Goal: Task Accomplishment & Management: Use online tool/utility

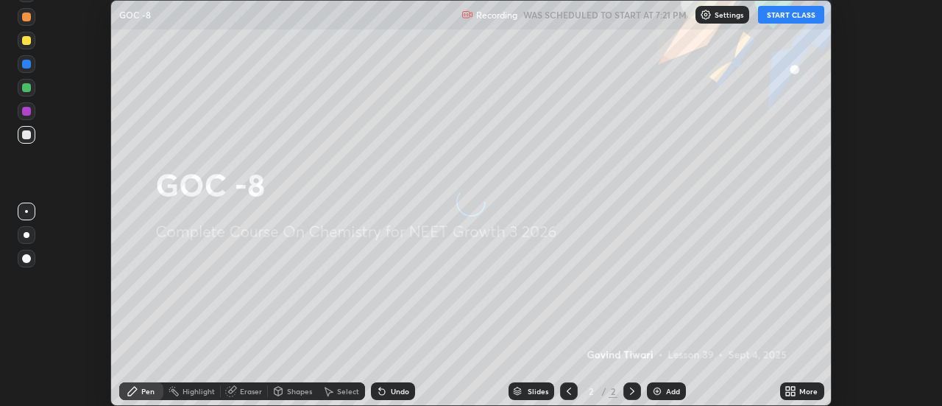
scroll to position [406, 942]
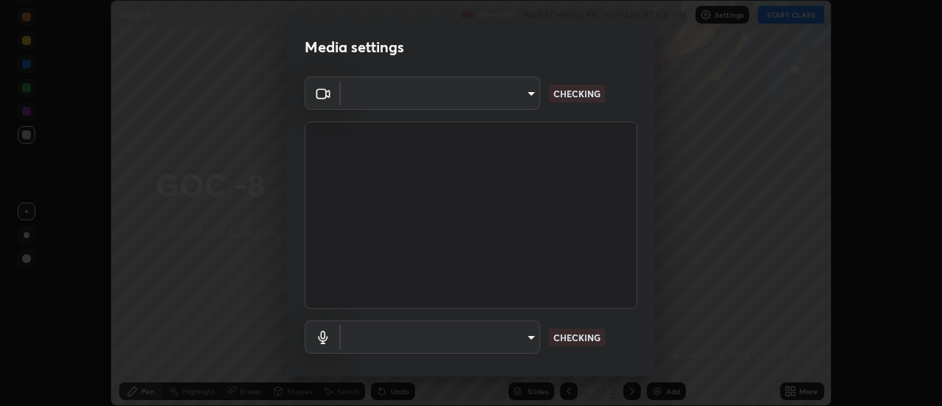
type input "cf8053163bb2f7d6ecf3d6bd7b4235d237b850a42bc303a0614f26eb784a67d0"
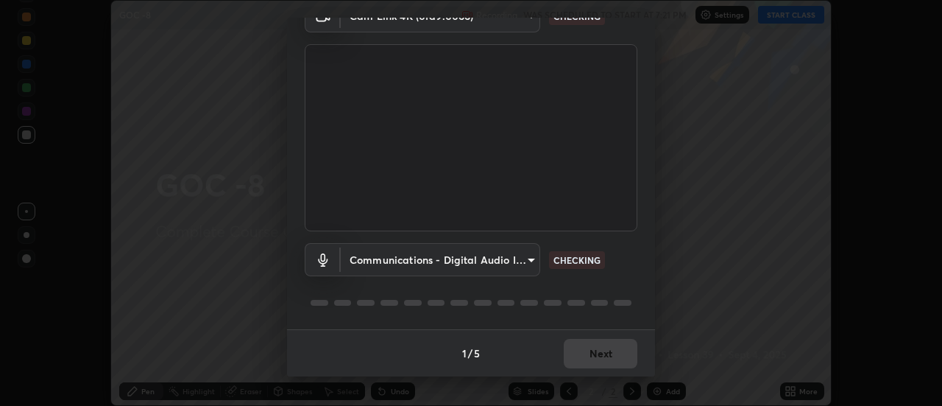
click at [512, 258] on body "Erase all GOC -8 Recording WAS SCHEDULED TO START AT 7:21 PM Settings START CLA…" at bounding box center [471, 203] width 942 height 406
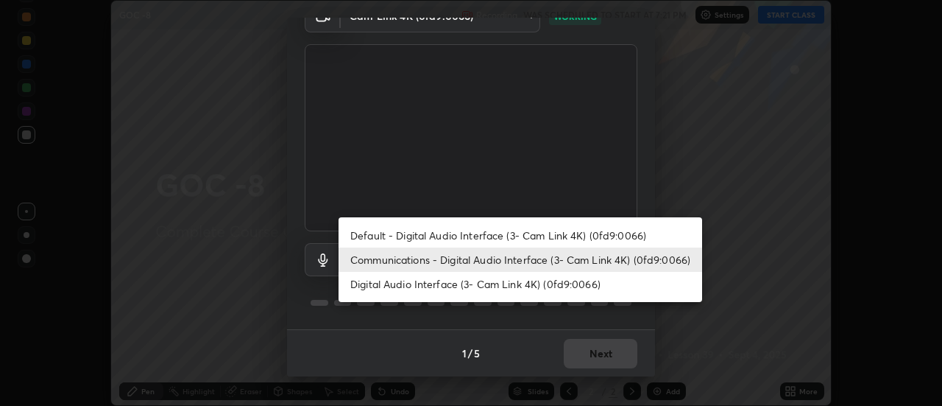
click at [478, 235] on li "Default - Digital Audio Interface (3- Cam Link 4K) (0fd9:0066)" at bounding box center [521, 235] width 364 height 24
type input "default"
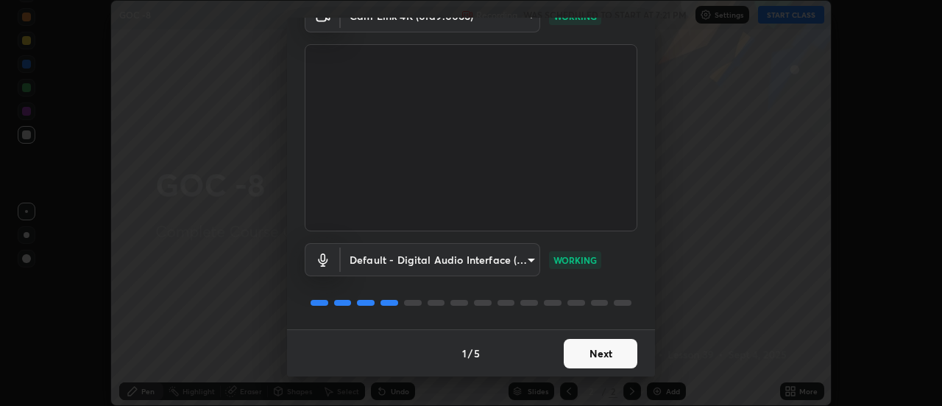
click at [615, 352] on button "Next" at bounding box center [601, 353] width 74 height 29
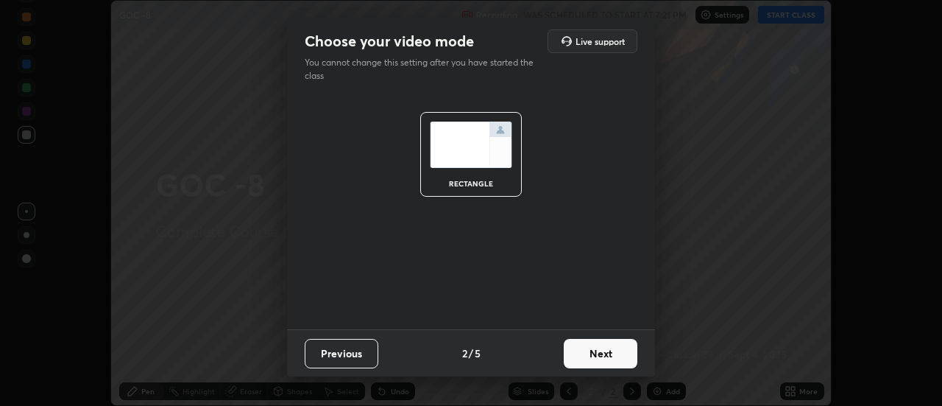
click at [627, 353] on button "Next" at bounding box center [601, 353] width 74 height 29
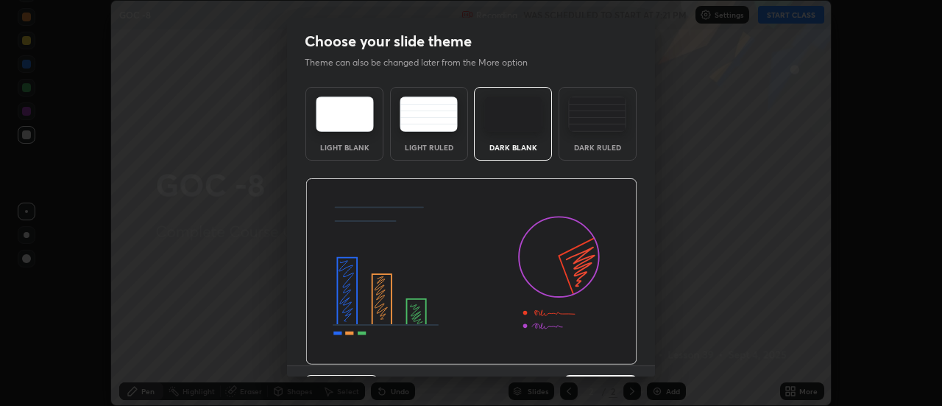
scroll to position [36, 0]
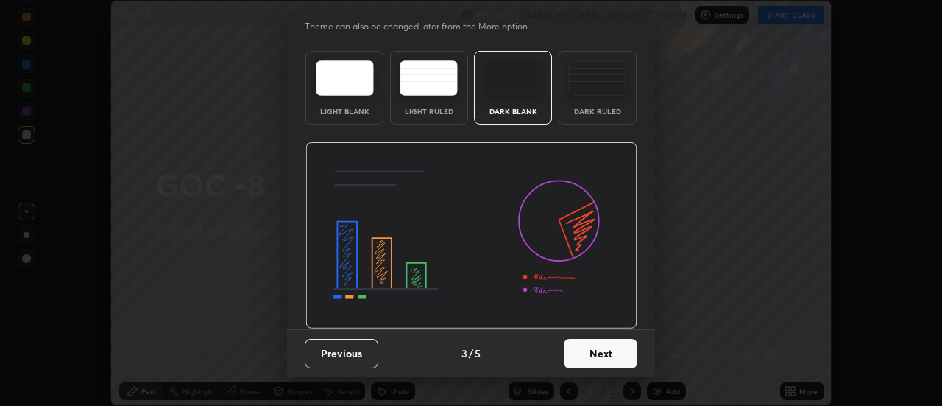
click at [632, 358] on button "Next" at bounding box center [601, 353] width 74 height 29
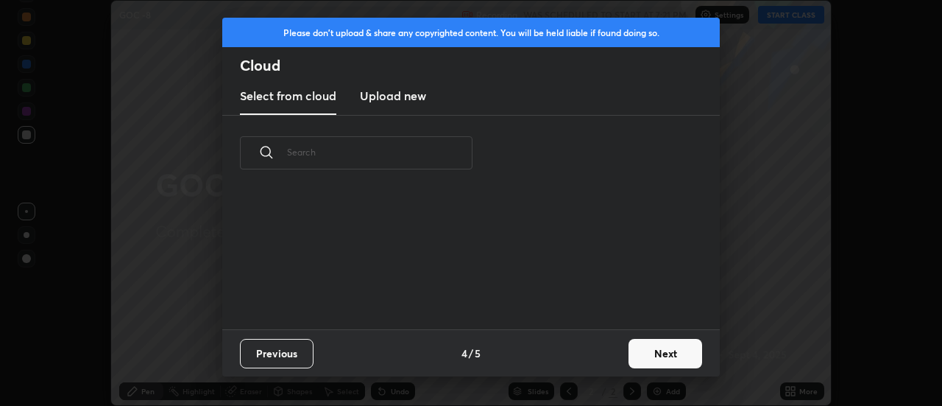
click at [674, 359] on button "Next" at bounding box center [666, 353] width 74 height 29
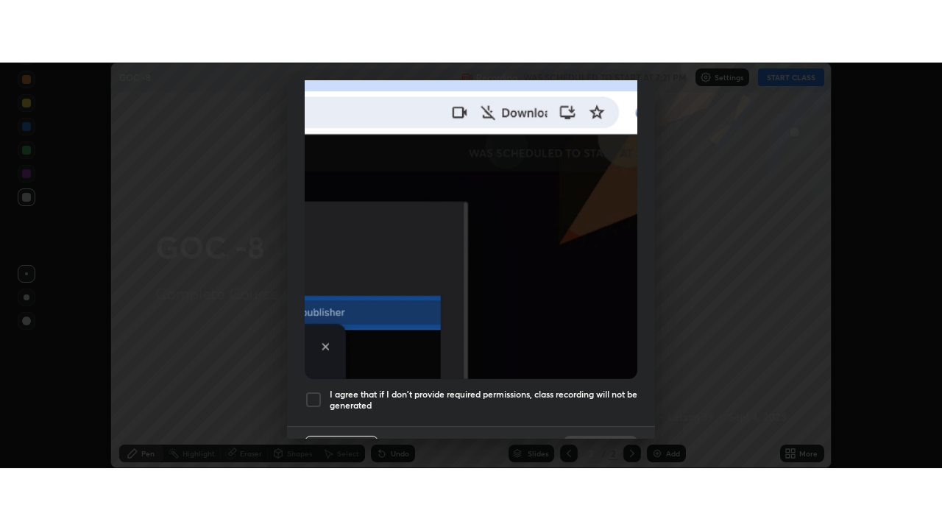
scroll to position [378, 0]
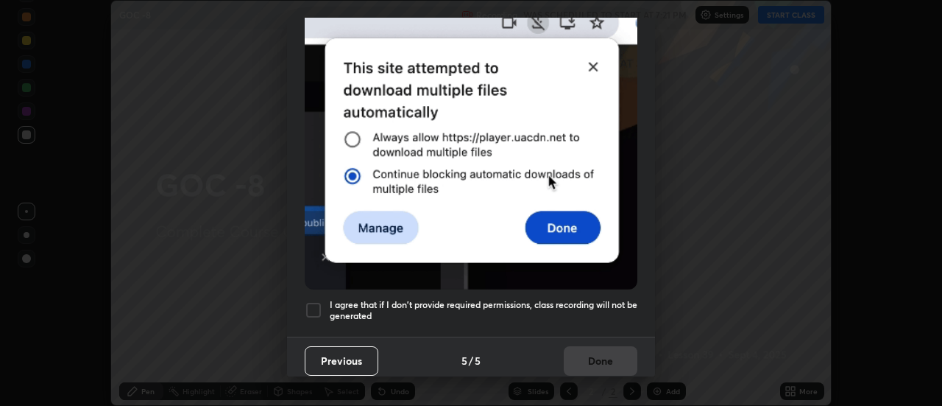
click at [315, 304] on div at bounding box center [314, 310] width 18 height 18
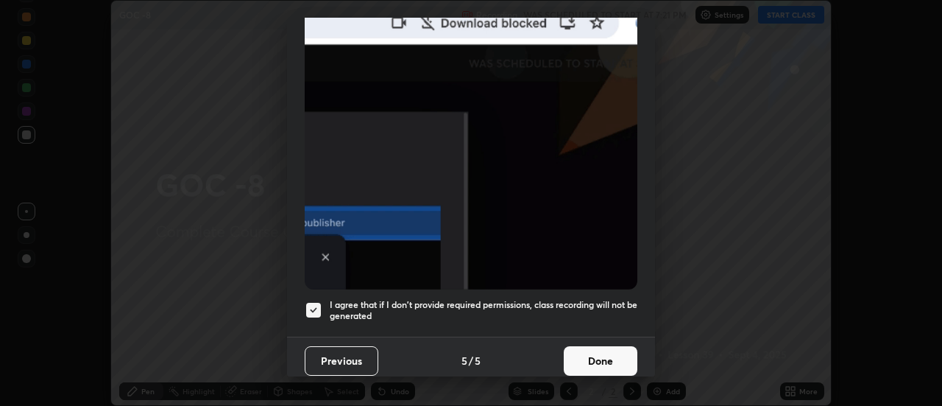
click at [590, 358] on button "Done" at bounding box center [601, 360] width 74 height 29
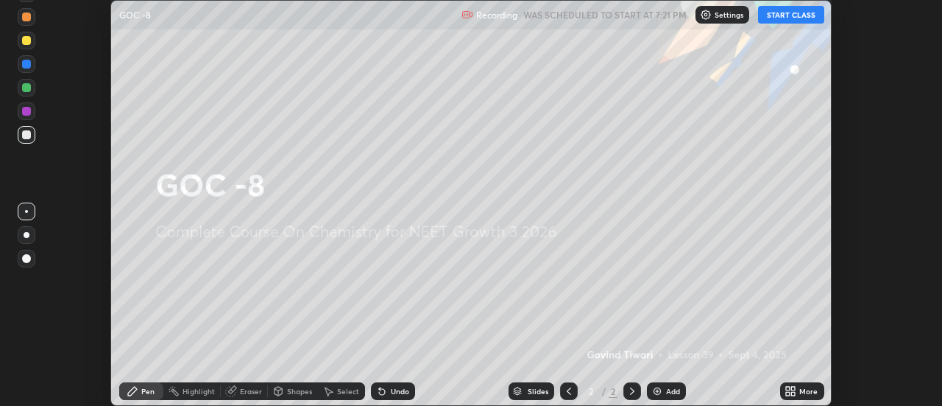
click at [792, 388] on icon at bounding box center [794, 389] width 4 height 4
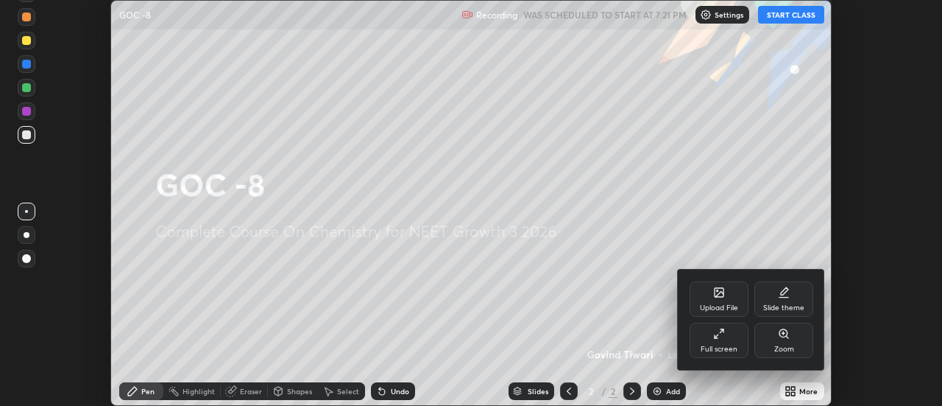
click at [733, 340] on div "Full screen" at bounding box center [719, 339] width 59 height 35
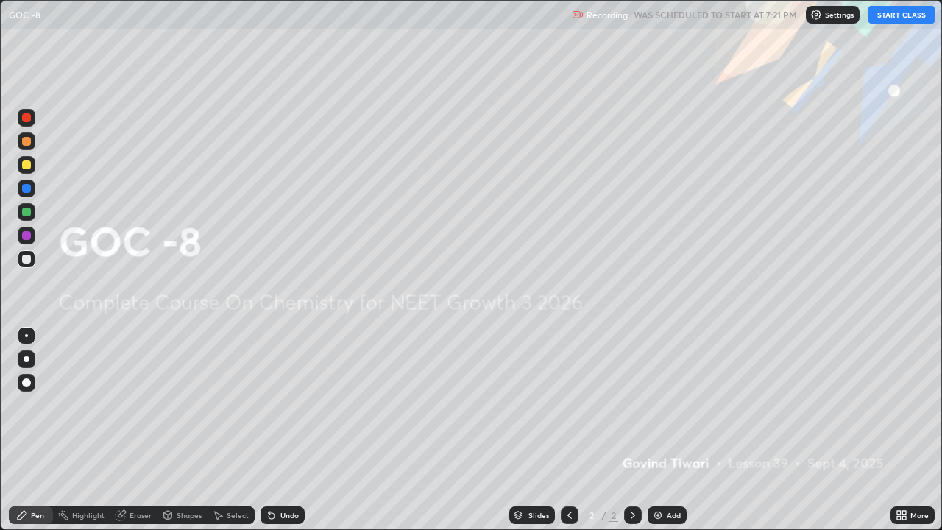
scroll to position [530, 942]
click at [896, 19] on button "START CLASS" at bounding box center [902, 15] width 66 height 18
click at [660, 405] on img at bounding box center [658, 515] width 12 height 12
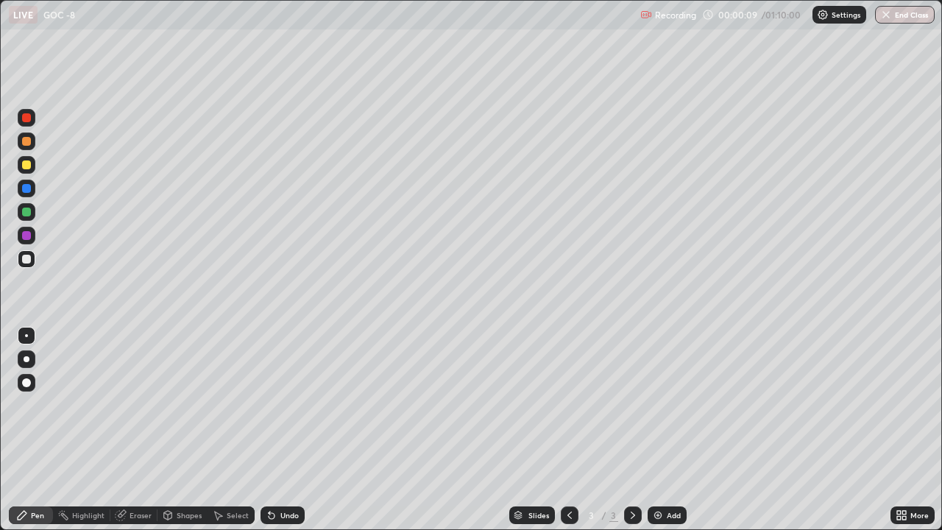
click at [27, 359] on div at bounding box center [27, 359] width 6 height 6
click at [29, 375] on div at bounding box center [27, 383] width 18 height 18
click at [28, 171] on div at bounding box center [27, 165] width 18 height 18
click at [24, 261] on div at bounding box center [26, 259] width 9 height 9
click at [134, 405] on div "Eraser" at bounding box center [141, 515] width 22 height 7
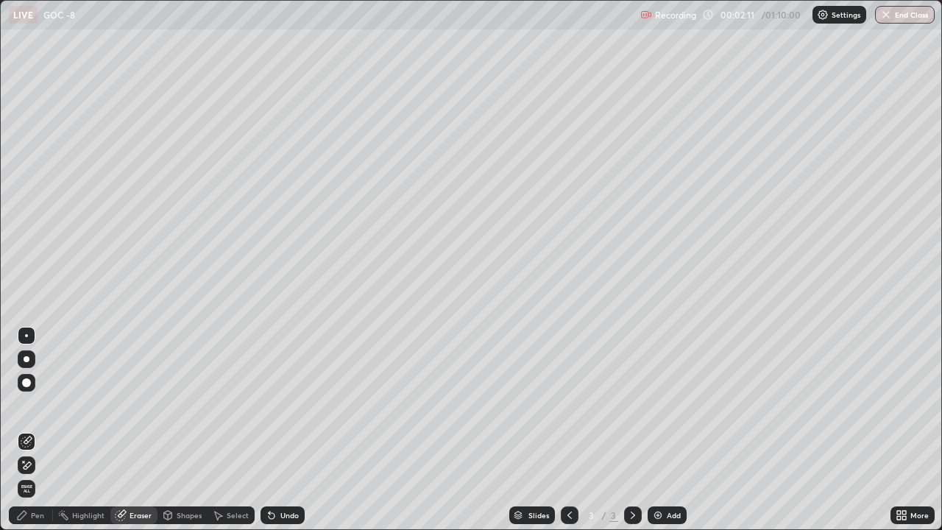
click at [31, 405] on div "Pen" at bounding box center [31, 516] width 44 height 18
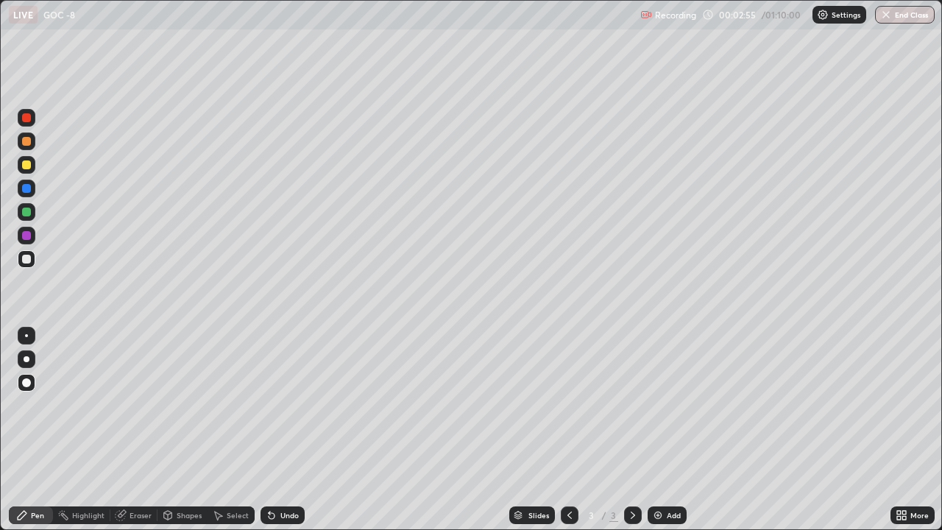
click at [24, 163] on div at bounding box center [26, 164] width 9 height 9
click at [27, 336] on div at bounding box center [26, 335] width 3 height 3
click at [139, 405] on div "Eraser" at bounding box center [141, 515] width 22 height 7
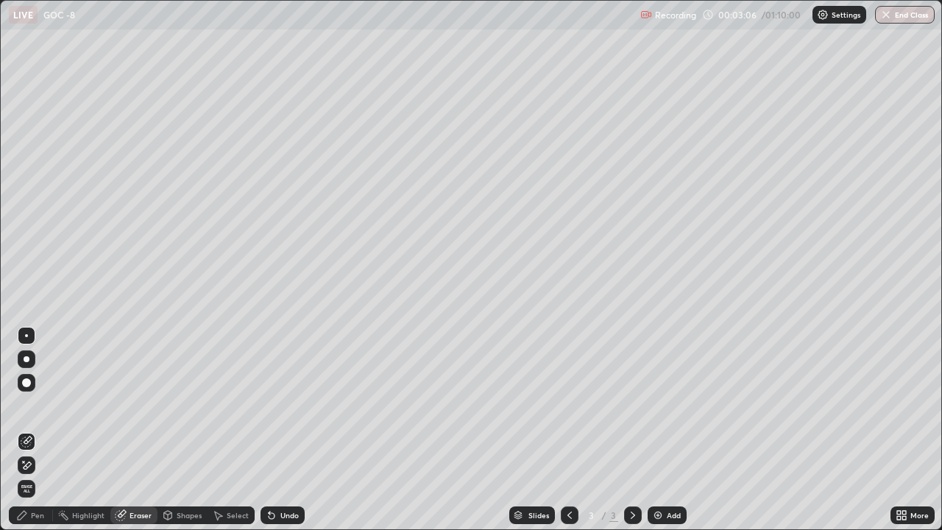
click at [29, 405] on div "Pen" at bounding box center [31, 516] width 44 height 18
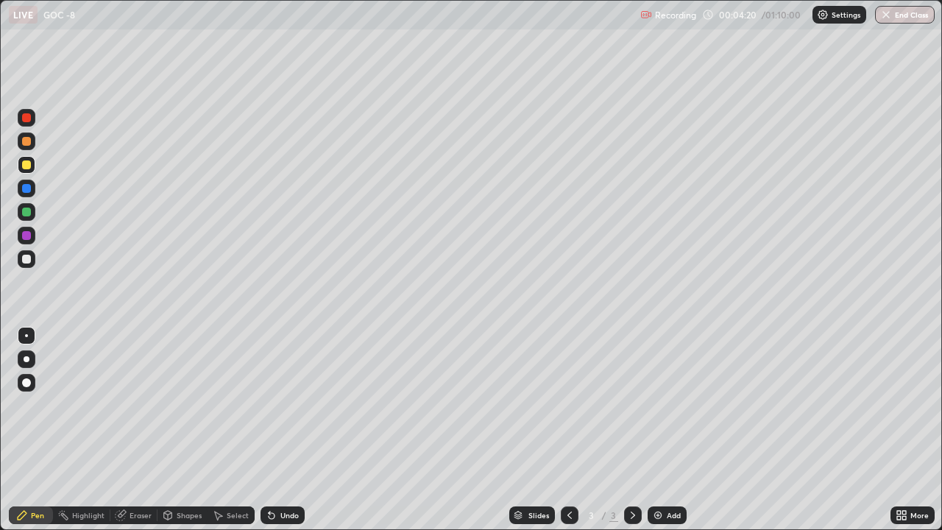
click at [140, 405] on div "Eraser" at bounding box center [141, 515] width 22 height 7
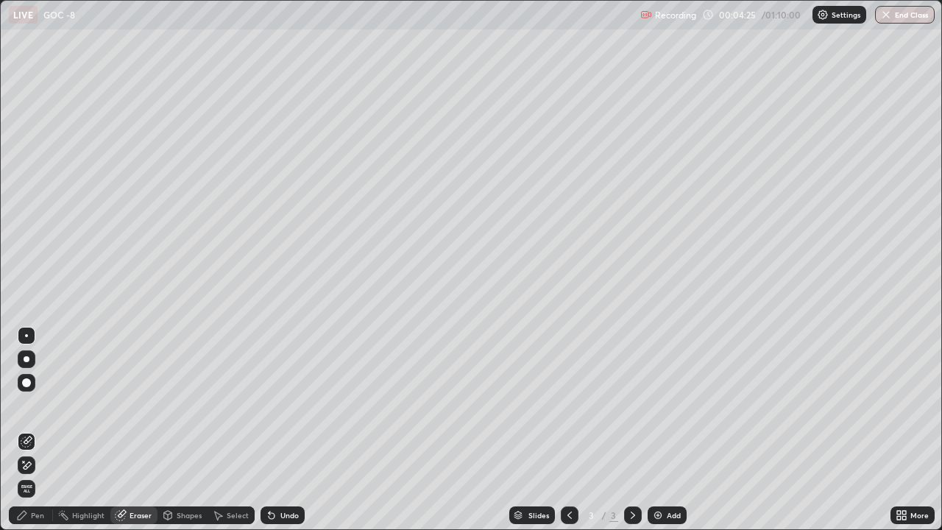
click at [38, 405] on div "Pen" at bounding box center [31, 516] width 44 height 18
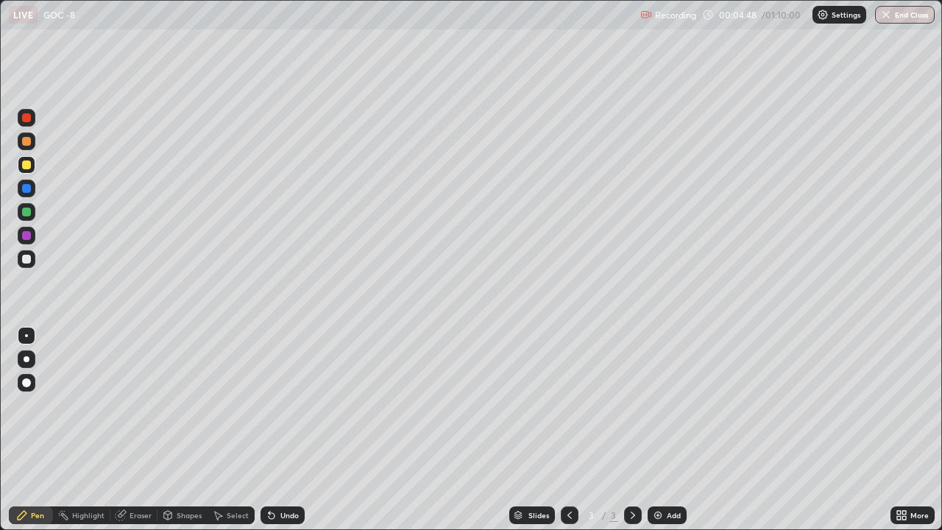
click at [27, 359] on div at bounding box center [27, 359] width 6 height 6
click at [25, 255] on div at bounding box center [26, 259] width 9 height 9
click at [133, 405] on div "Eraser" at bounding box center [141, 515] width 22 height 7
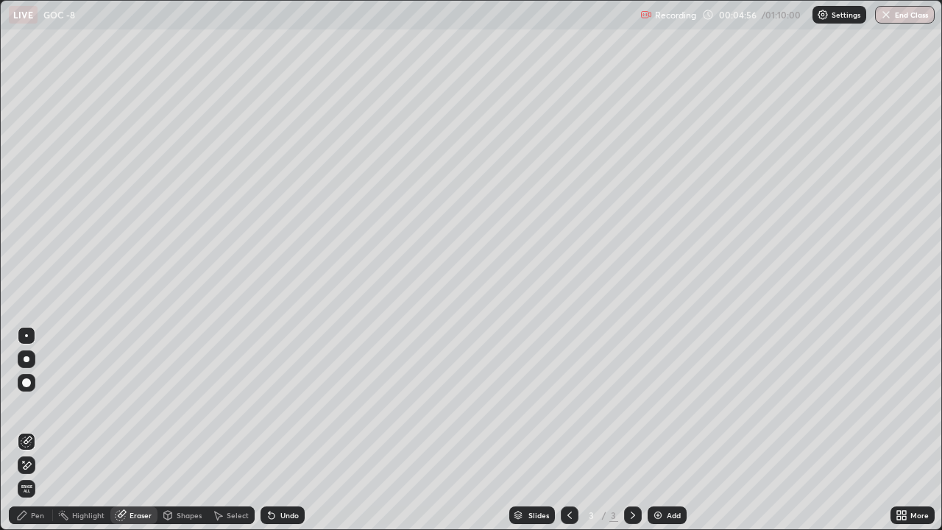
click at [27, 405] on icon at bounding box center [27, 465] width 12 height 13
click at [37, 405] on div "Pen" at bounding box center [37, 515] width 13 height 7
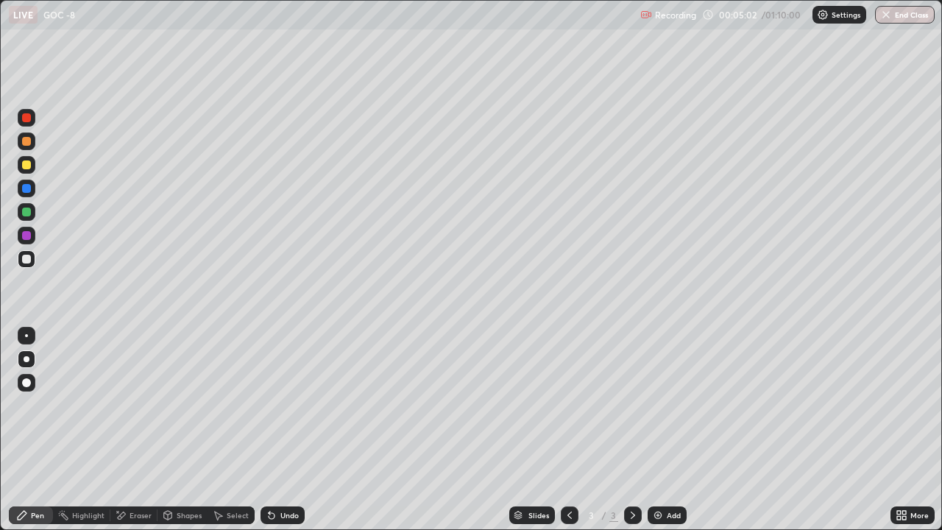
click at [134, 405] on div "Eraser" at bounding box center [141, 515] width 22 height 7
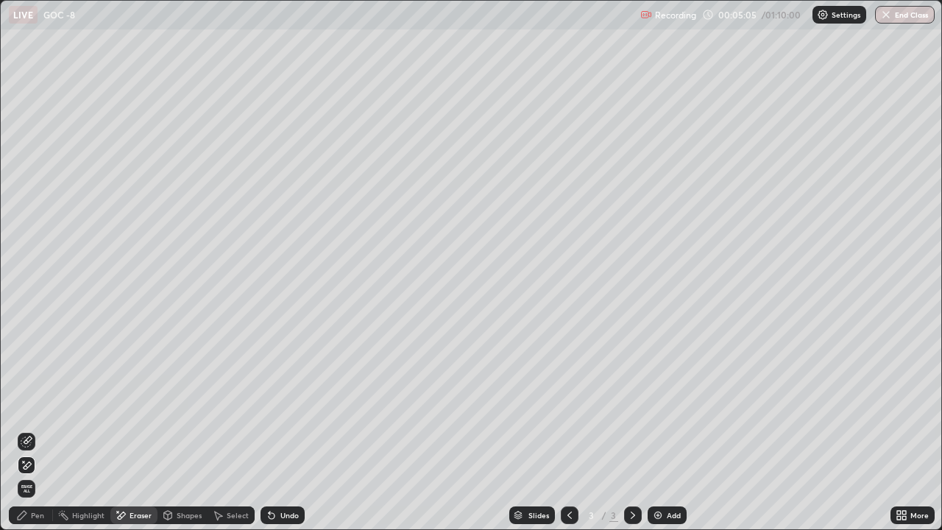
click at [28, 405] on div "Pen" at bounding box center [31, 516] width 44 height 18
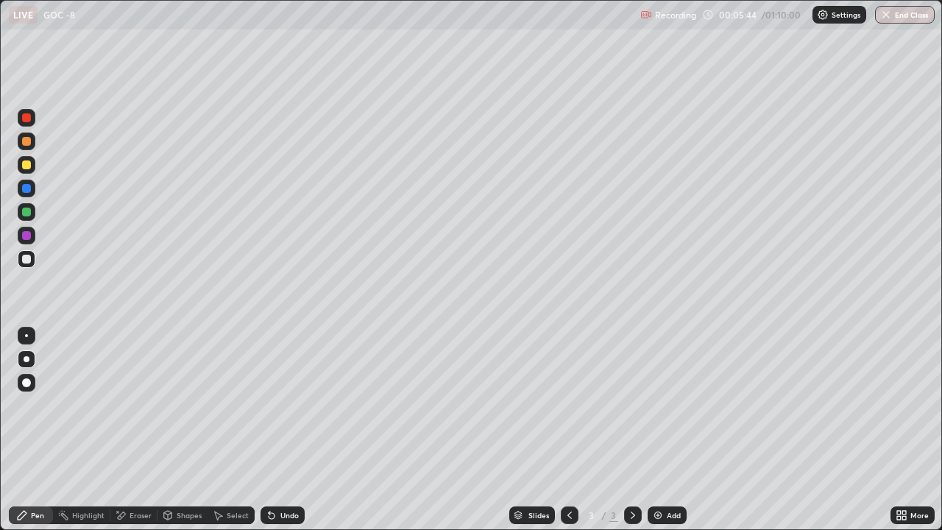
click at [653, 405] on img at bounding box center [658, 515] width 12 height 12
click at [568, 405] on icon at bounding box center [570, 515] width 12 height 12
click at [632, 405] on icon at bounding box center [633, 515] width 12 height 12
click at [27, 383] on div at bounding box center [26, 382] width 9 height 9
click at [26, 163] on div at bounding box center [26, 164] width 9 height 9
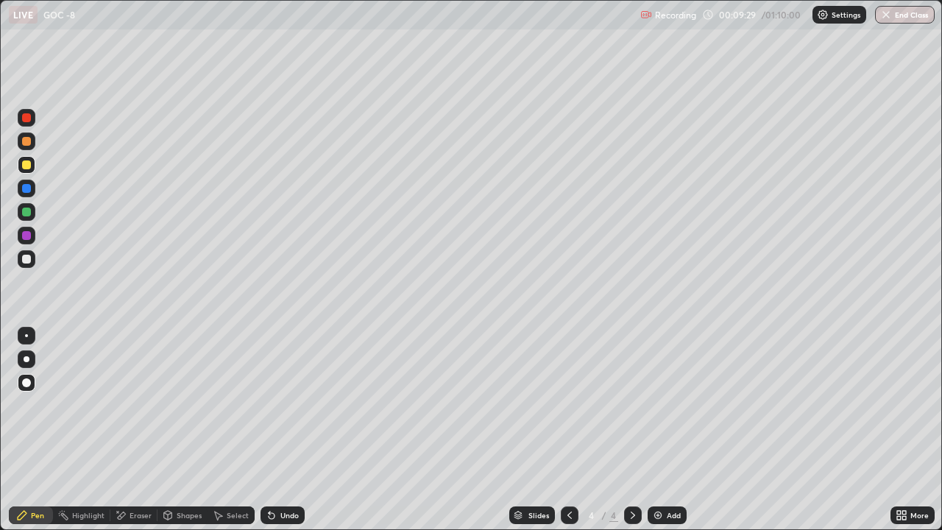
click at [132, 405] on div "Eraser" at bounding box center [141, 515] width 22 height 7
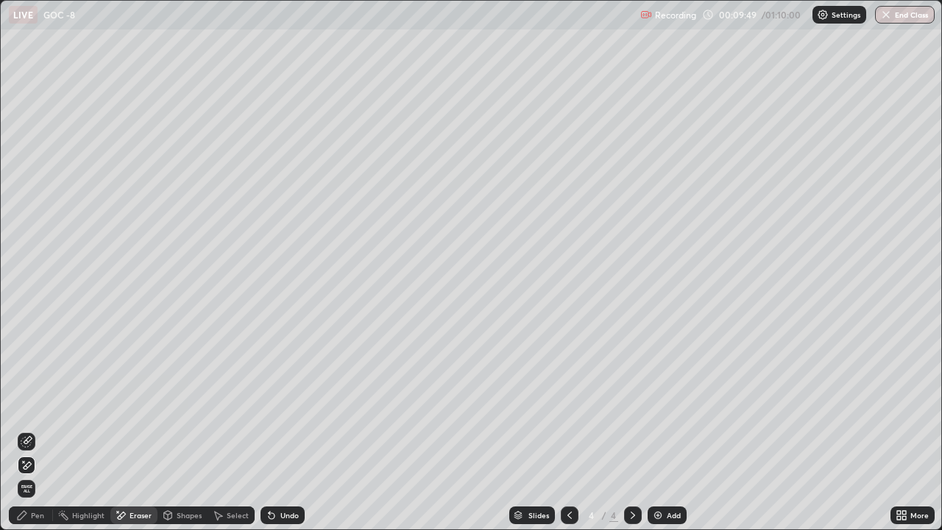
click at [34, 405] on div "Pen" at bounding box center [37, 515] width 13 height 7
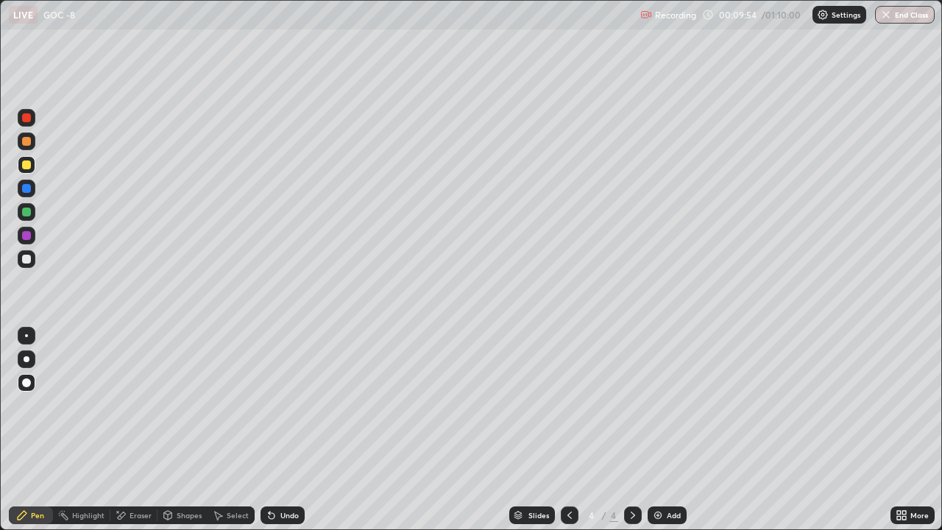
click at [566, 405] on icon at bounding box center [570, 515] width 12 height 12
click at [25, 141] on div at bounding box center [26, 141] width 9 height 9
click at [27, 336] on div at bounding box center [26, 335] width 3 height 3
click at [24, 255] on div at bounding box center [26, 259] width 9 height 9
click at [631, 405] on icon at bounding box center [633, 515] width 12 height 12
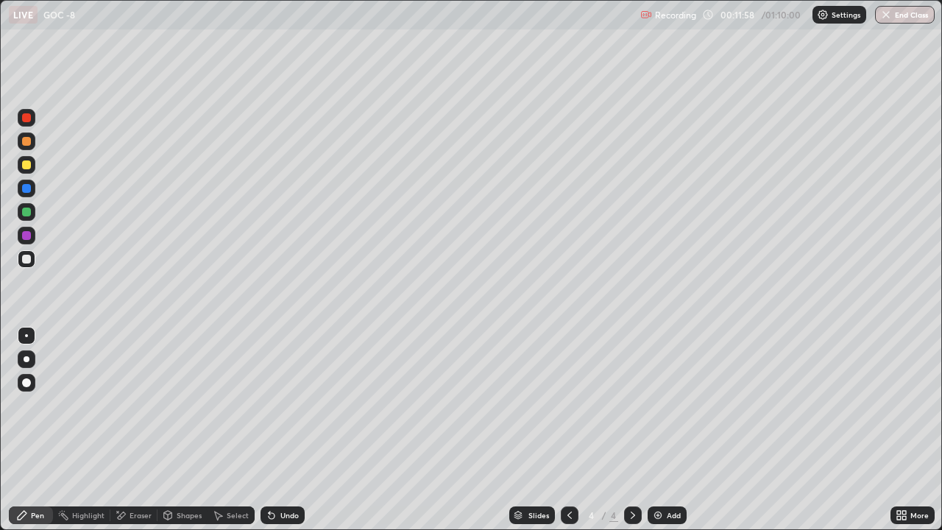
click at [568, 405] on icon at bounding box center [570, 515] width 12 height 12
click at [27, 161] on div at bounding box center [26, 164] width 9 height 9
click at [27, 360] on div at bounding box center [27, 359] width 6 height 6
click at [125, 405] on icon at bounding box center [121, 515] width 12 height 13
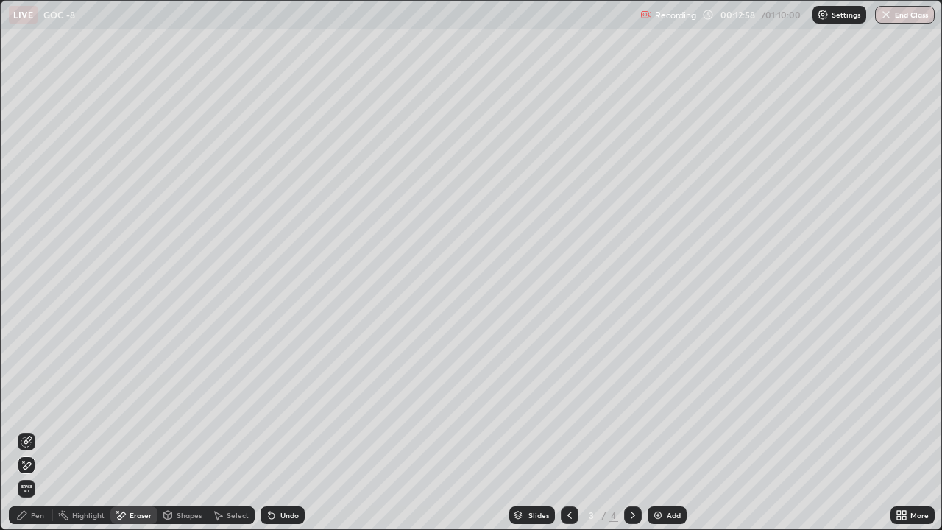
click at [24, 405] on icon at bounding box center [22, 515] width 12 height 12
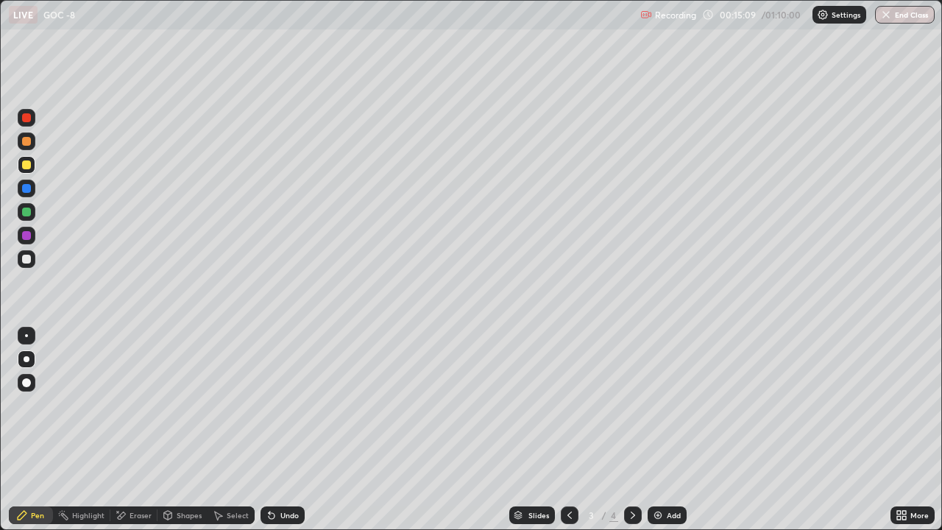
click at [632, 405] on icon at bounding box center [633, 515] width 12 height 12
click at [23, 262] on div at bounding box center [26, 259] width 9 height 9
click at [26, 169] on div at bounding box center [26, 164] width 9 height 9
click at [568, 405] on icon at bounding box center [570, 515] width 12 height 12
click at [628, 405] on div at bounding box center [633, 516] width 18 height 18
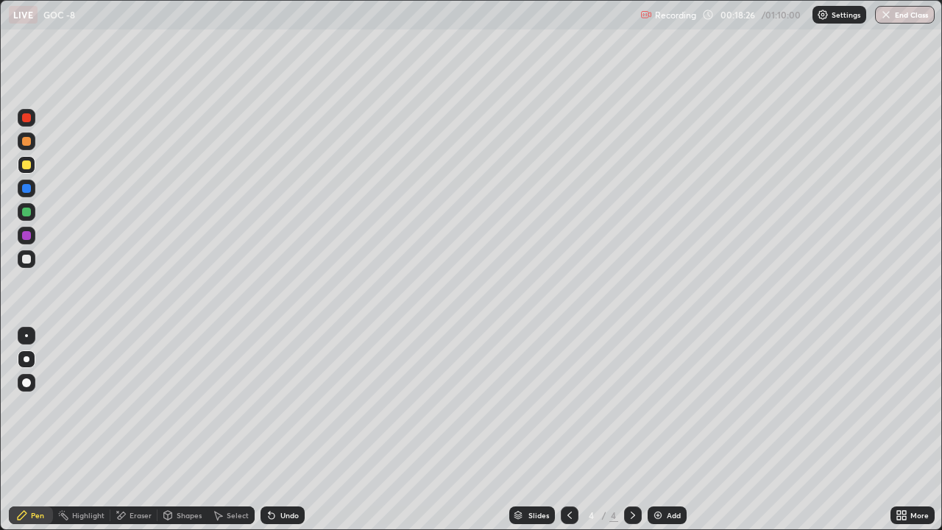
click at [569, 405] on icon at bounding box center [570, 515] width 12 height 12
click at [26, 258] on div at bounding box center [26, 259] width 9 height 9
click at [632, 405] on icon at bounding box center [633, 515] width 12 height 12
click at [122, 405] on icon at bounding box center [122, 515] width 8 height 7
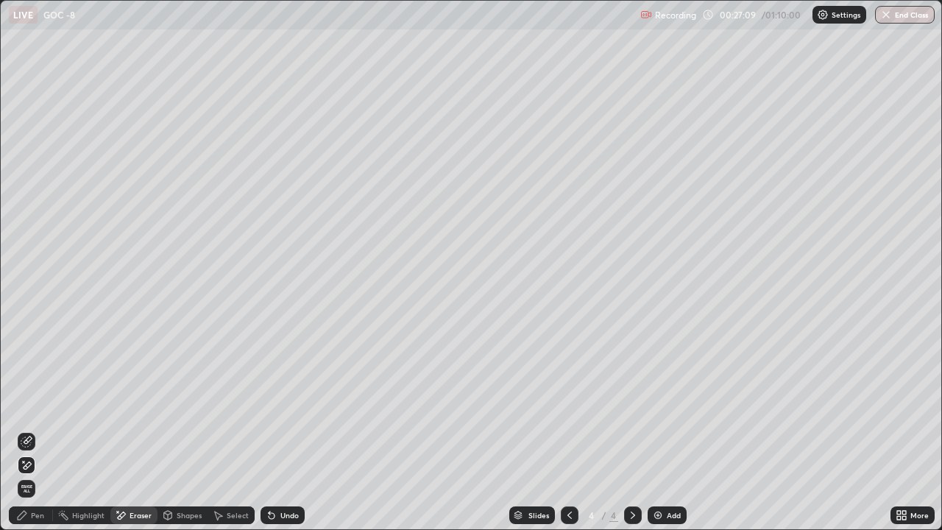
click at [128, 405] on div "Eraser" at bounding box center [133, 516] width 47 height 18
click at [33, 405] on div "Pen" at bounding box center [37, 515] width 13 height 7
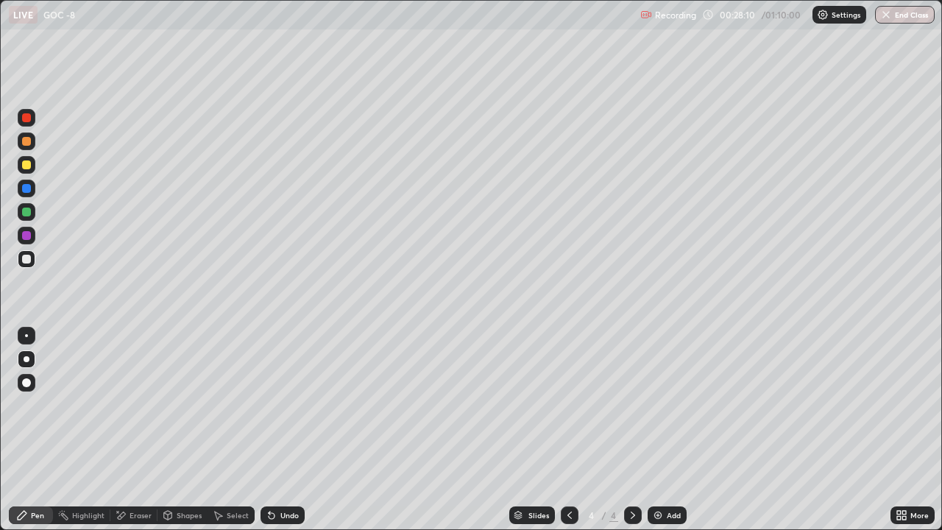
click at [27, 166] on div at bounding box center [26, 164] width 9 height 9
click at [27, 213] on div at bounding box center [26, 212] width 9 height 9
click at [28, 261] on div at bounding box center [26, 259] width 9 height 9
click at [23, 143] on div at bounding box center [26, 141] width 9 height 9
click at [133, 405] on div "Eraser" at bounding box center [141, 515] width 22 height 7
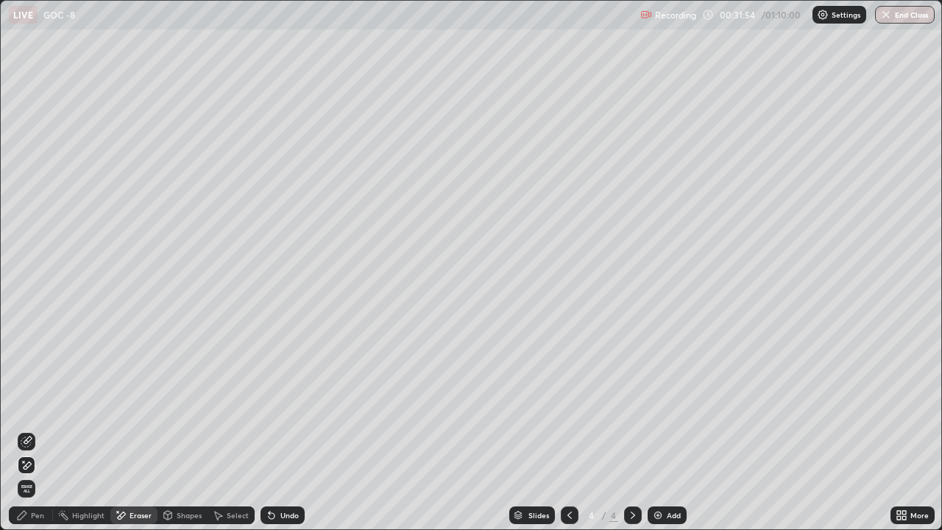
click at [29, 405] on icon at bounding box center [27, 442] width 12 height 12
click at [34, 405] on div "Pen" at bounding box center [37, 515] width 13 height 7
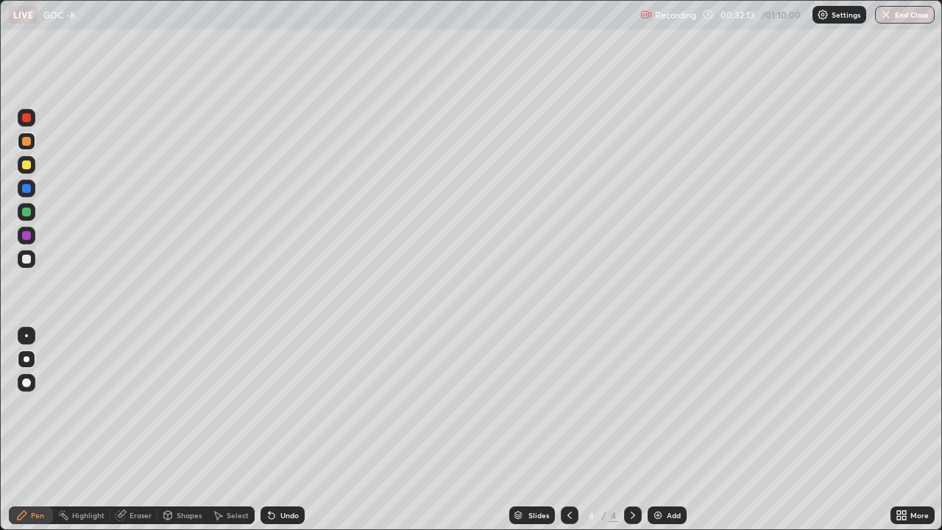
click at [29, 166] on div at bounding box center [26, 164] width 9 height 9
click at [24, 262] on div at bounding box center [26, 259] width 9 height 9
click at [27, 163] on div at bounding box center [26, 164] width 9 height 9
click at [127, 405] on div "Eraser" at bounding box center [133, 516] width 47 height 18
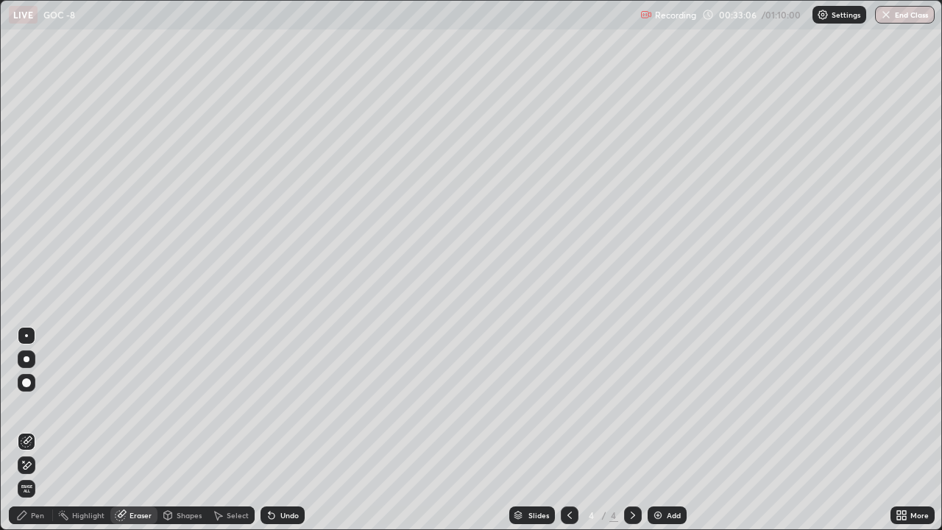
click at [24, 405] on icon at bounding box center [23, 461] width 1 height 1
click at [29, 405] on div "Pen" at bounding box center [31, 516] width 44 height 18
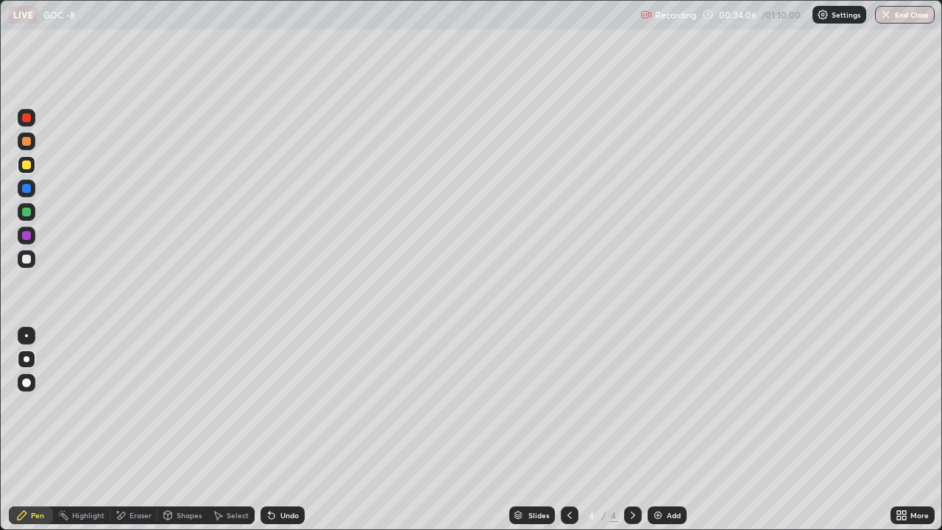
click at [130, 405] on div "Eraser" at bounding box center [141, 515] width 22 height 7
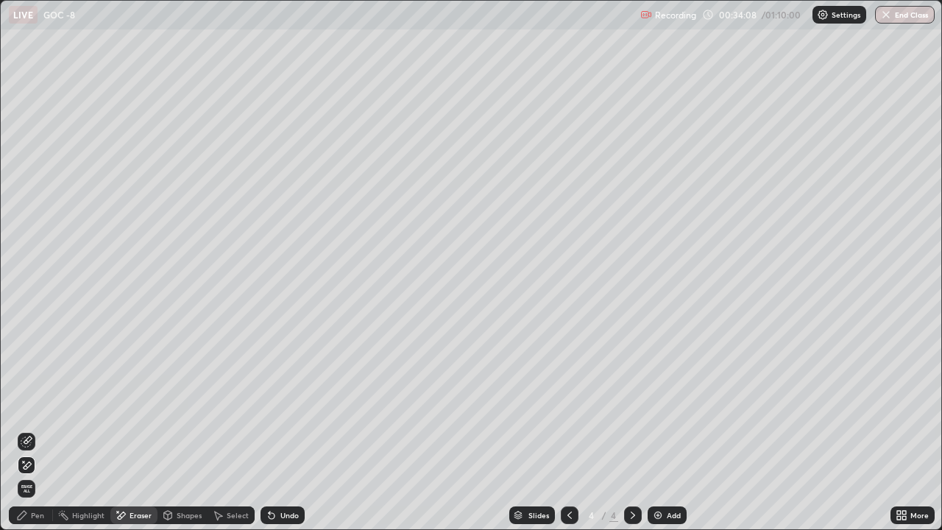
click at [33, 405] on div "Pen" at bounding box center [37, 515] width 13 height 7
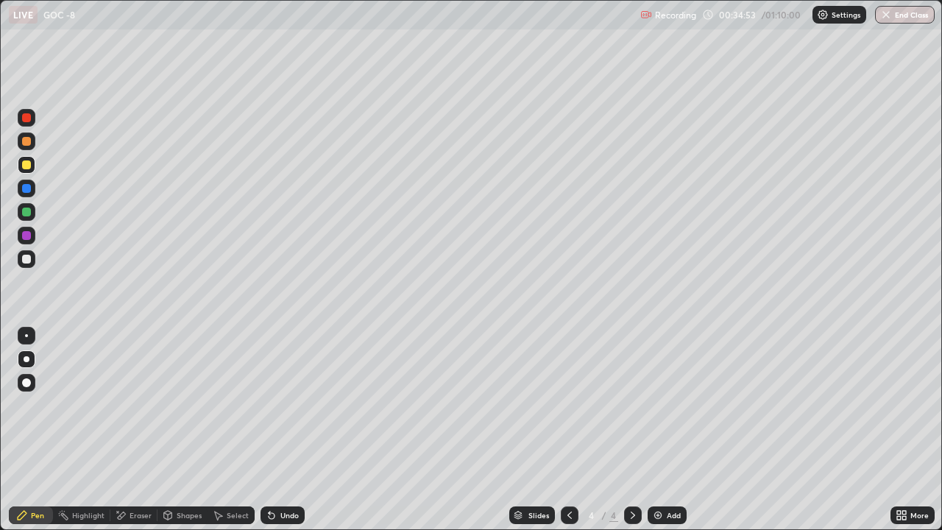
click at [27, 259] on div at bounding box center [26, 259] width 9 height 9
click at [24, 167] on div at bounding box center [26, 164] width 9 height 9
click at [26, 263] on div at bounding box center [26, 259] width 9 height 9
click at [21, 207] on div at bounding box center [27, 212] width 18 height 18
click at [30, 260] on div at bounding box center [26, 259] width 9 height 9
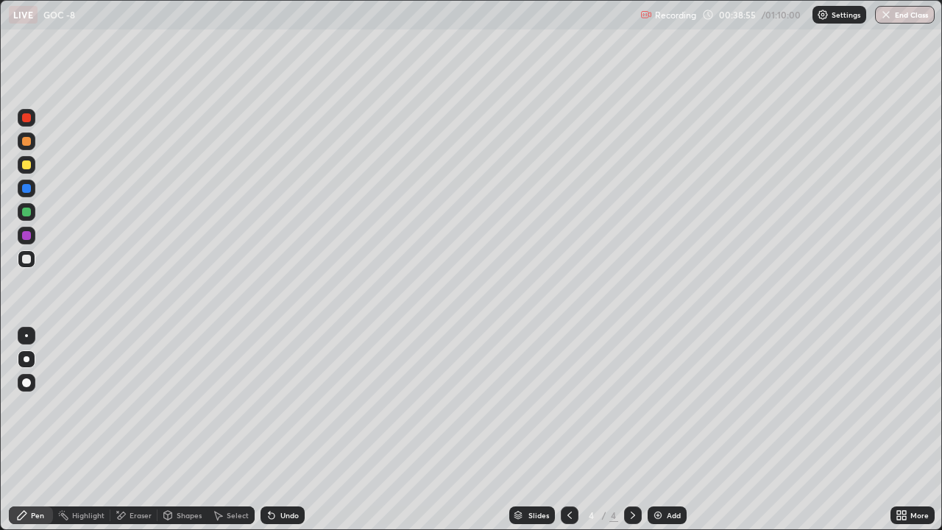
click at [27, 163] on div at bounding box center [26, 164] width 9 height 9
click at [24, 261] on div at bounding box center [26, 259] width 9 height 9
click at [121, 405] on icon at bounding box center [122, 515] width 8 height 7
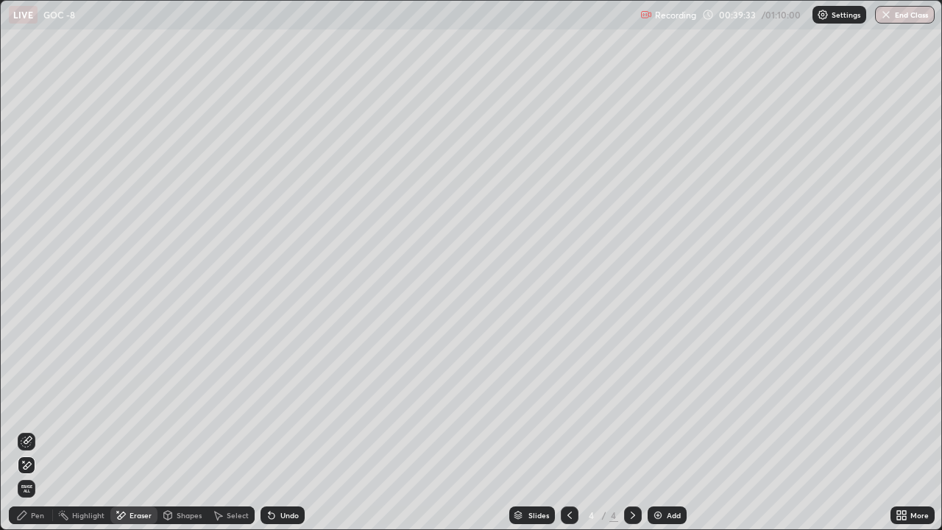
click at [32, 405] on div "Pen" at bounding box center [37, 515] width 13 height 7
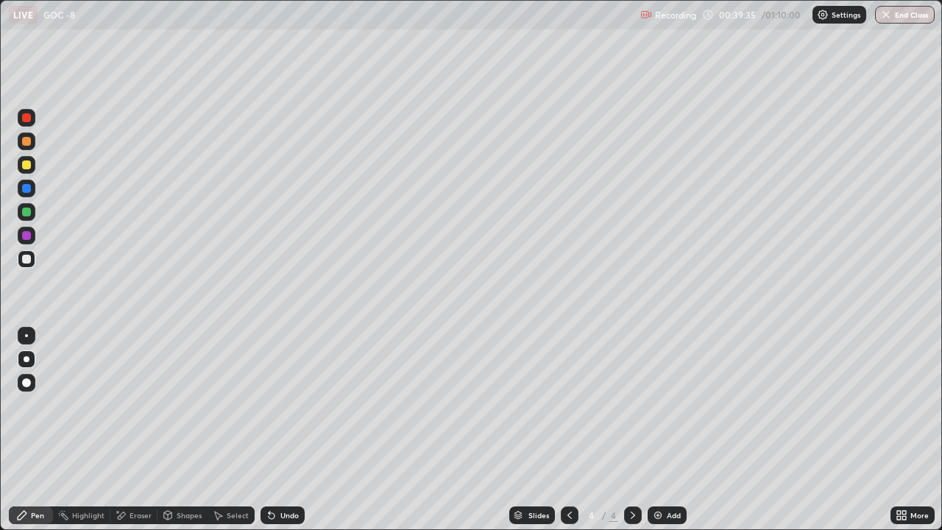
click at [25, 161] on div at bounding box center [26, 164] width 9 height 9
click at [27, 260] on div at bounding box center [26, 259] width 9 height 9
click at [134, 405] on div "Eraser" at bounding box center [141, 515] width 22 height 7
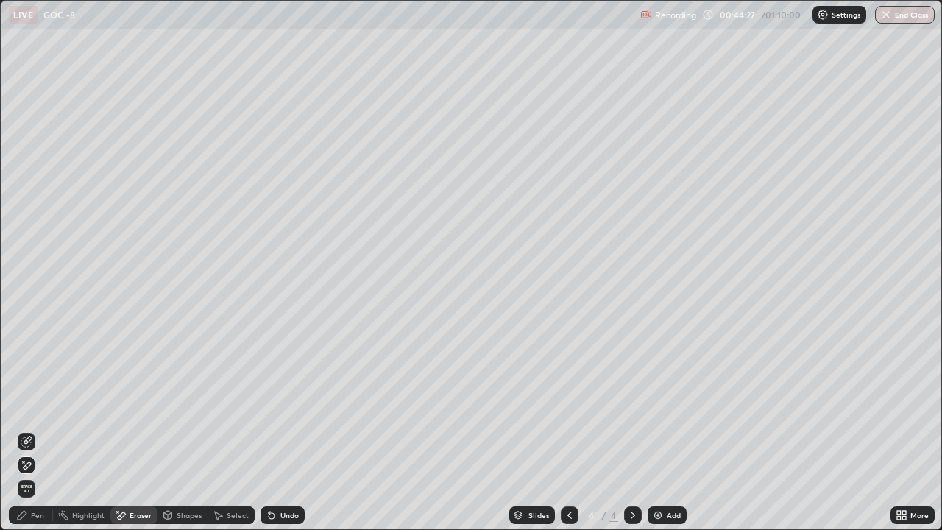
click at [31, 405] on div "Pen" at bounding box center [37, 515] width 13 height 7
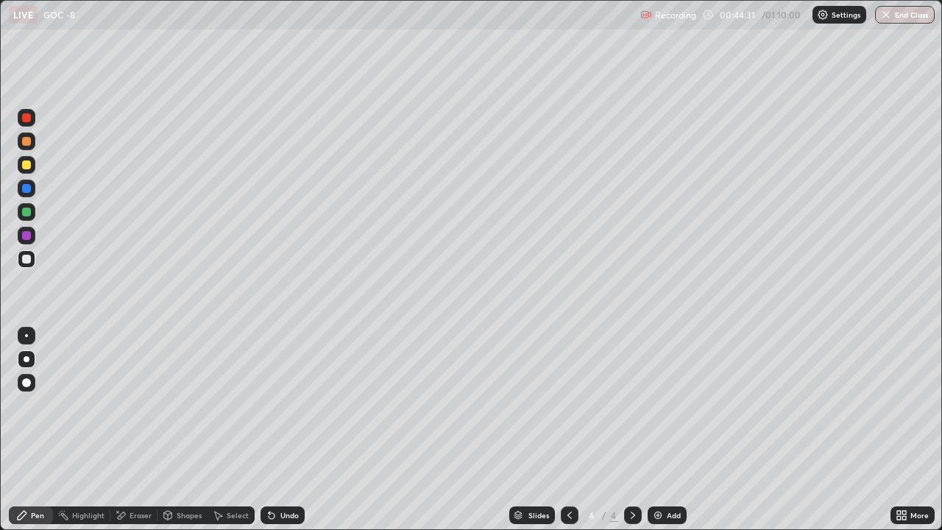
click at [131, 405] on div "Eraser" at bounding box center [141, 515] width 22 height 7
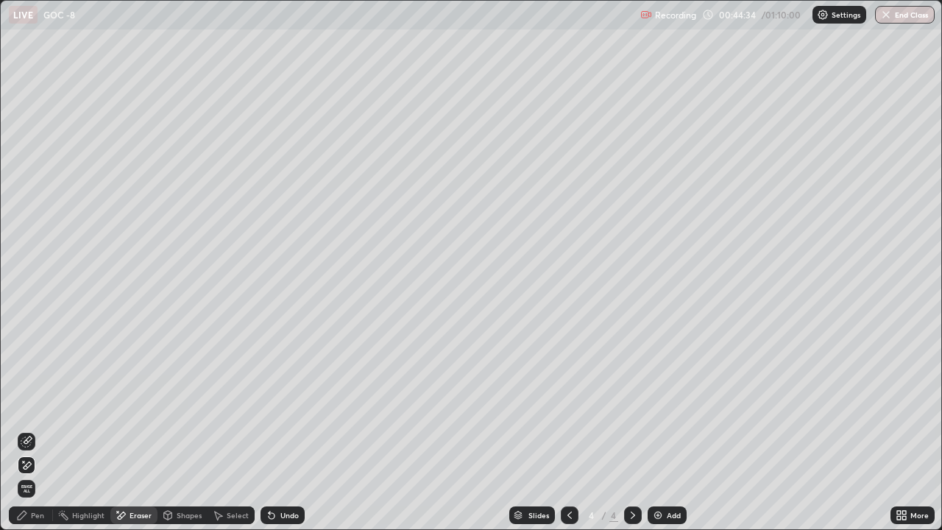
click at [27, 405] on icon at bounding box center [22, 515] width 12 height 12
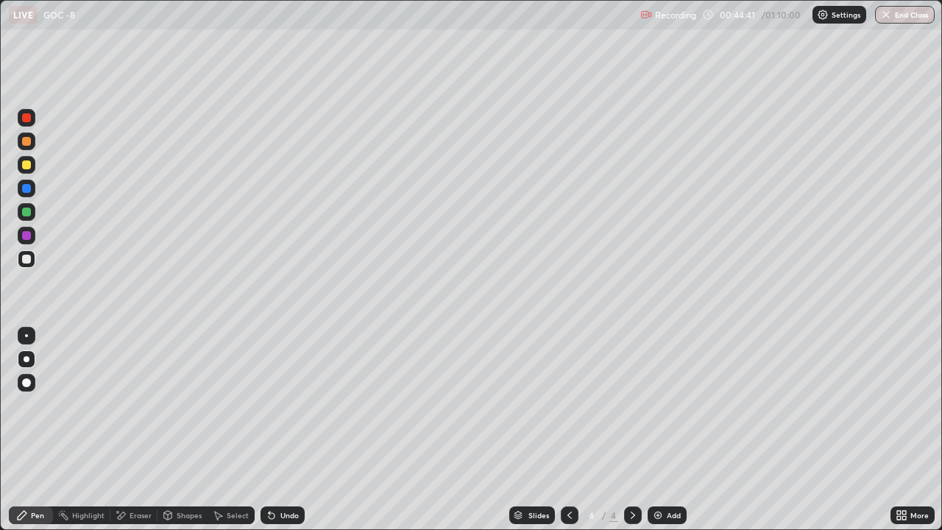
click at [24, 219] on div at bounding box center [27, 212] width 18 height 18
click at [28, 144] on div at bounding box center [26, 141] width 9 height 9
click at [125, 405] on icon at bounding box center [121, 515] width 12 height 13
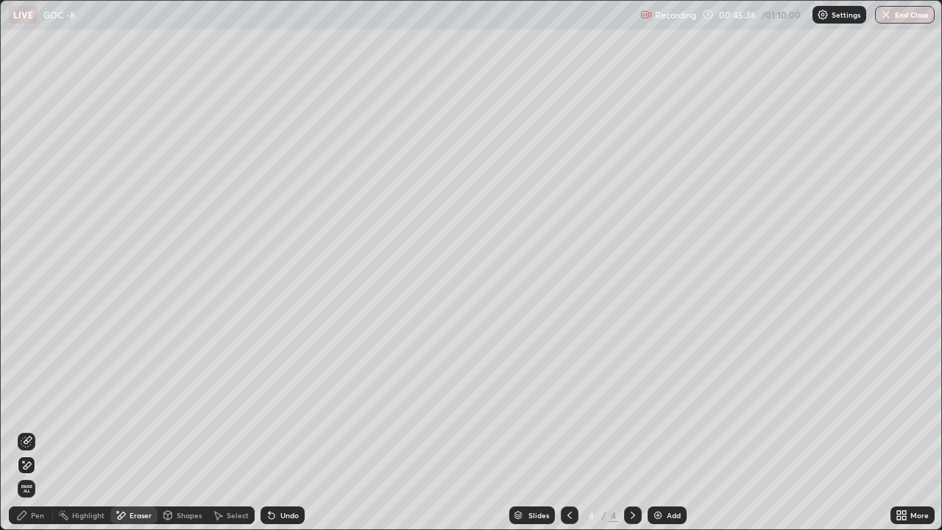
click at [24, 405] on icon at bounding box center [27, 442] width 12 height 12
click at [46, 405] on div "Pen" at bounding box center [31, 516] width 44 height 18
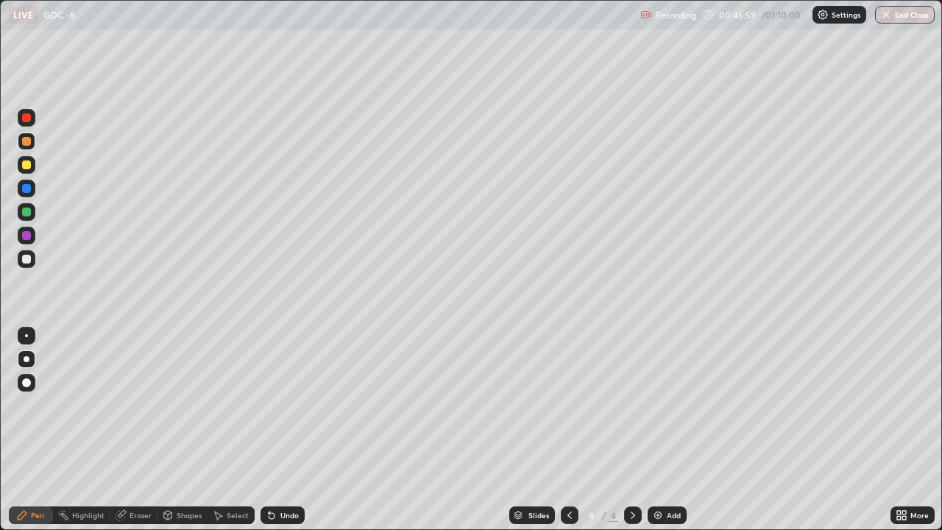
click at [27, 263] on div at bounding box center [26, 259] width 9 height 9
click at [29, 261] on div at bounding box center [26, 259] width 9 height 9
click at [27, 358] on div at bounding box center [27, 359] width 6 height 6
click at [127, 405] on div "Eraser" at bounding box center [133, 516] width 47 height 18
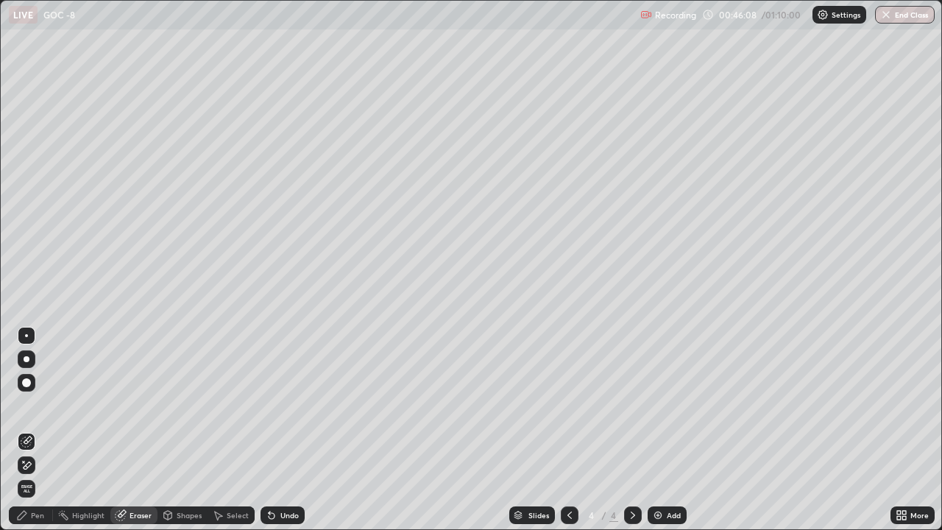
click at [29, 405] on div "Pen" at bounding box center [31, 516] width 44 height 18
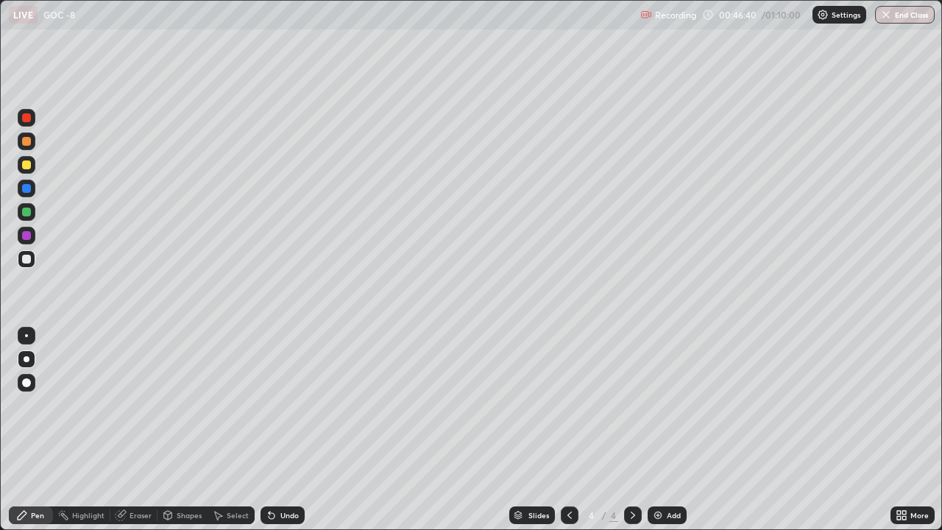
click at [136, 405] on div "Eraser" at bounding box center [133, 516] width 47 height 18
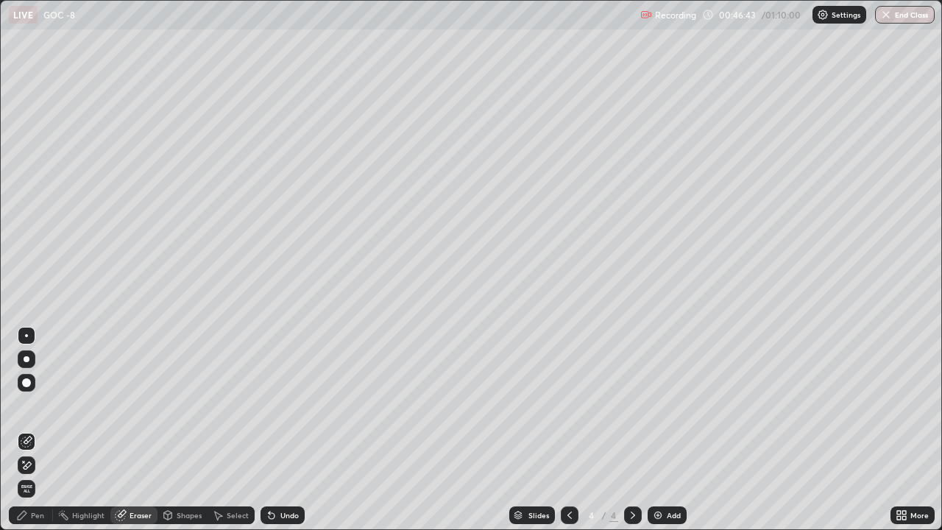
click at [29, 405] on div "Pen" at bounding box center [31, 516] width 44 height 18
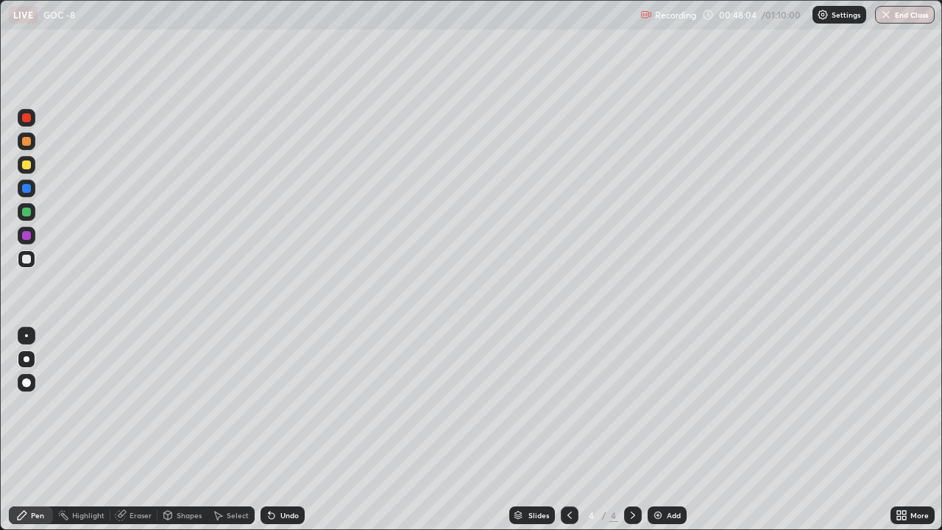
click at [125, 405] on icon at bounding box center [122, 513] width 8 height 7
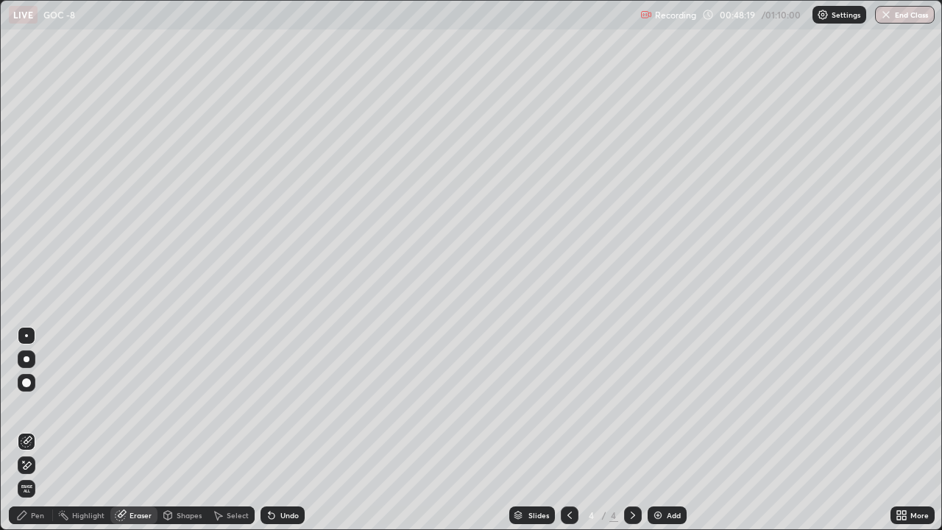
click at [24, 405] on icon at bounding box center [22, 515] width 9 height 9
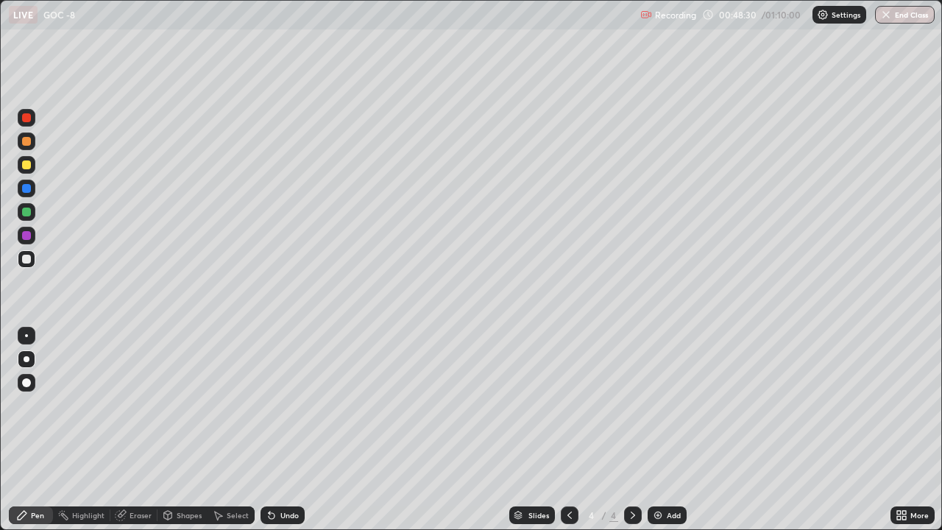
click at [126, 405] on div "Eraser" at bounding box center [133, 516] width 47 height 18
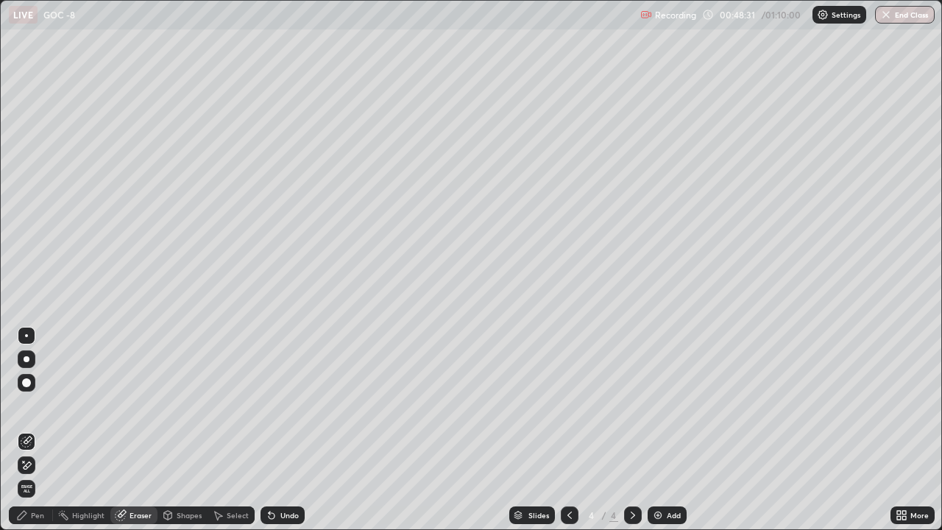
click at [24, 405] on icon at bounding box center [23, 461] width 1 height 1
click at [24, 405] on icon at bounding box center [22, 515] width 9 height 9
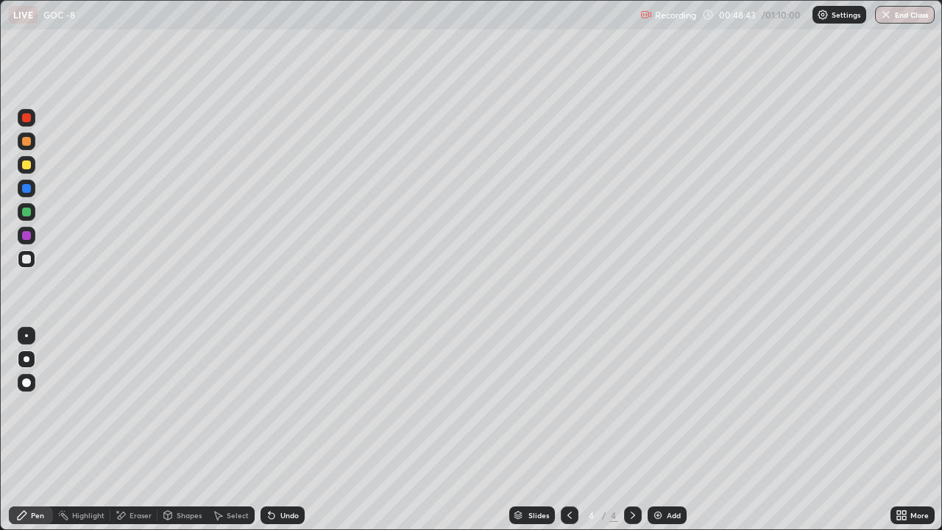
click at [135, 405] on div "Eraser" at bounding box center [141, 515] width 22 height 7
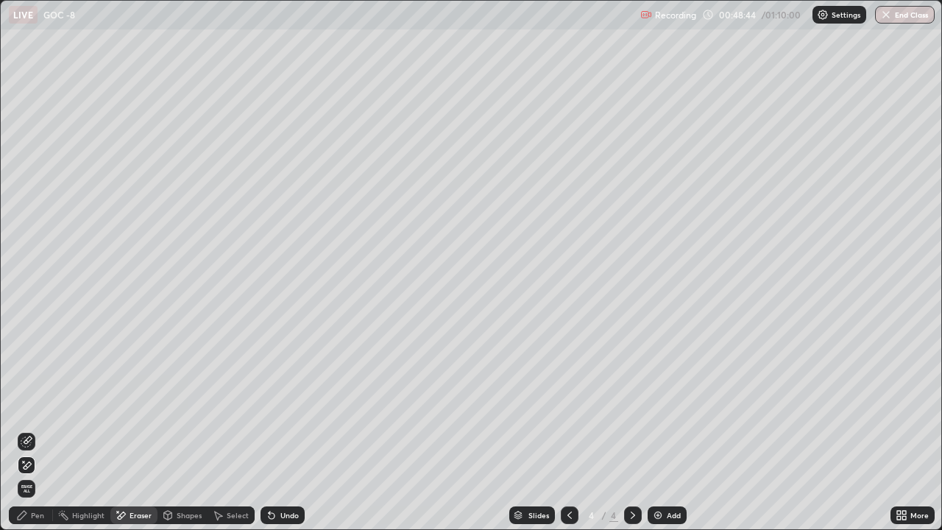
click at [20, 405] on div at bounding box center [27, 442] width 18 height 18
click at [27, 405] on icon at bounding box center [22, 515] width 12 height 12
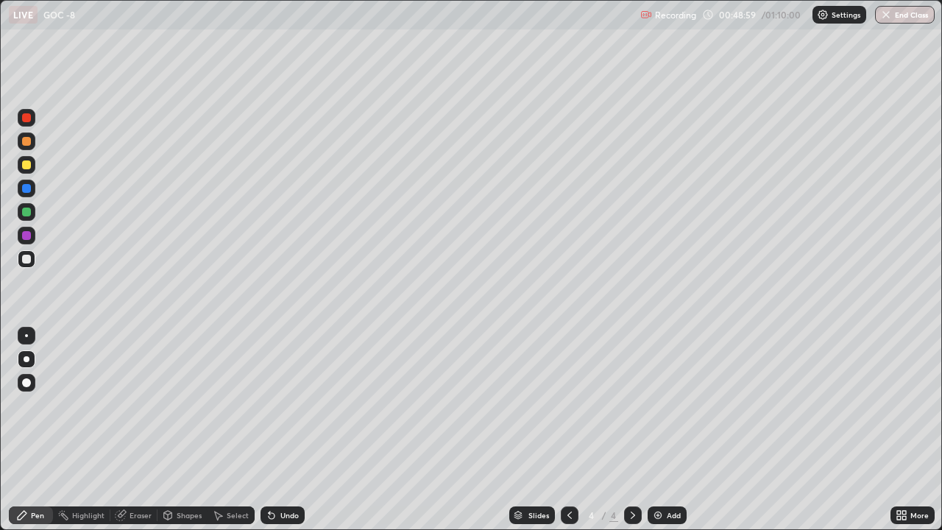
click at [130, 405] on div "Eraser" at bounding box center [141, 515] width 22 height 7
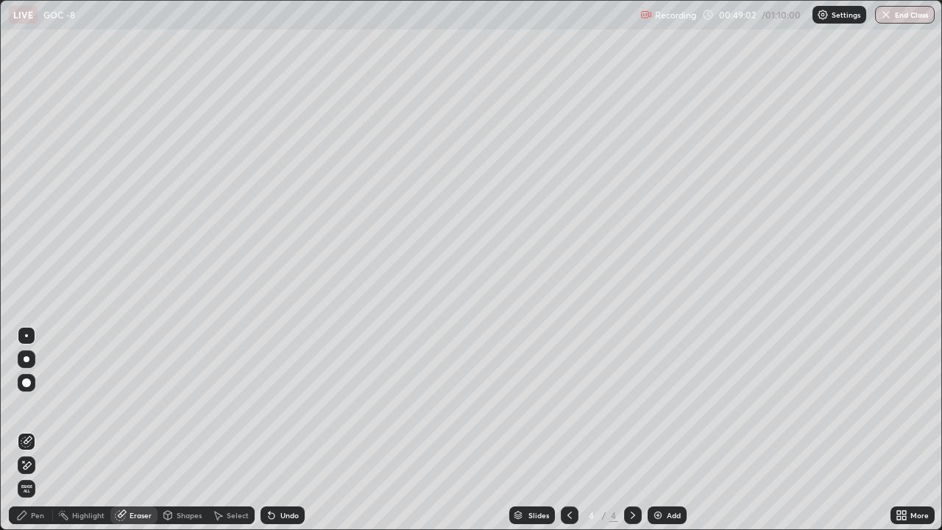
click at [27, 405] on div "Pen" at bounding box center [31, 516] width 44 height 18
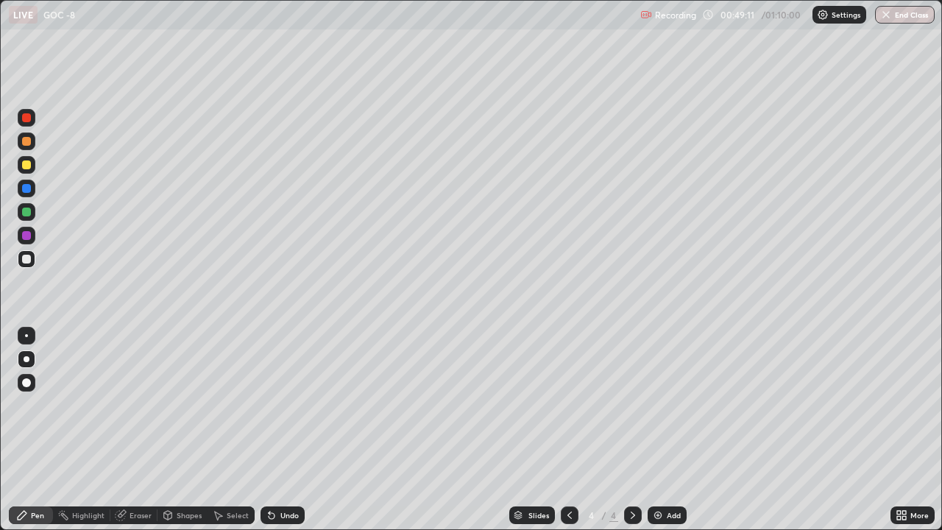
click at [124, 405] on icon at bounding box center [122, 513] width 8 height 7
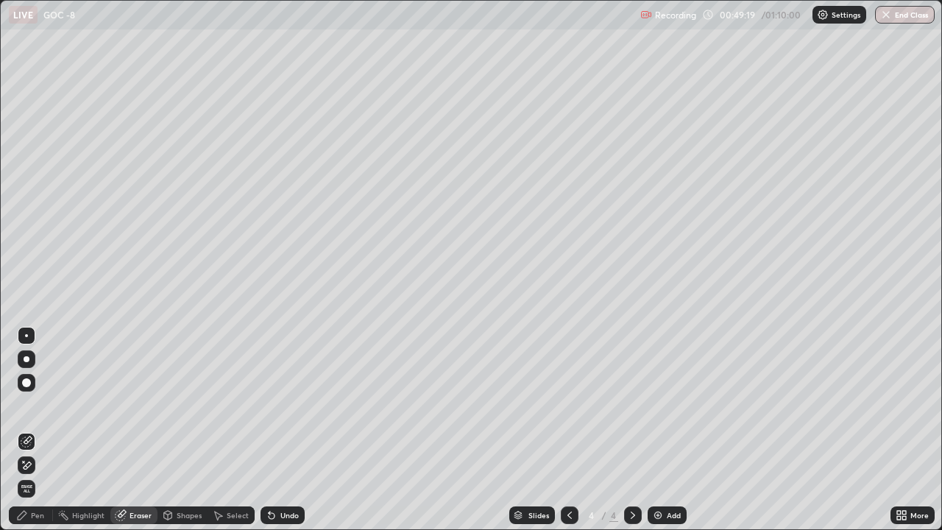
click at [31, 405] on div "Pen" at bounding box center [37, 515] width 13 height 7
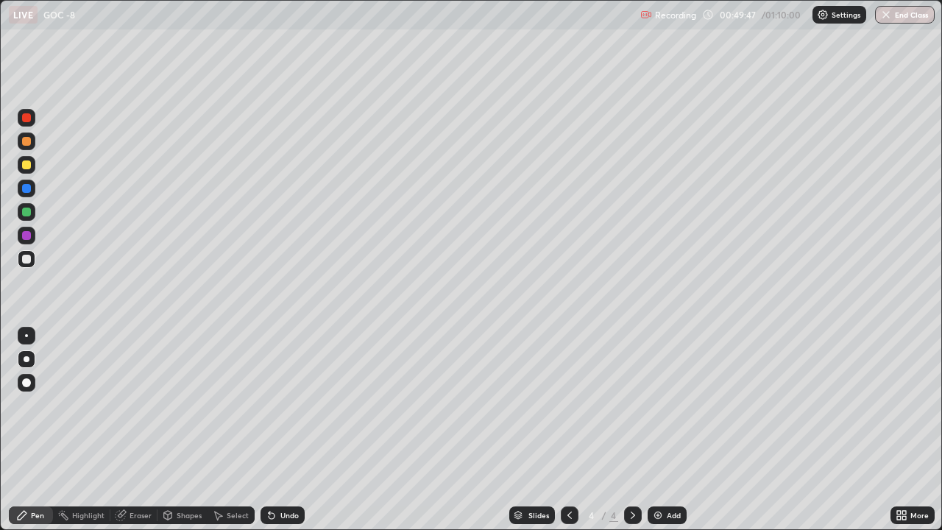
click at [124, 405] on icon at bounding box center [122, 513] width 8 height 7
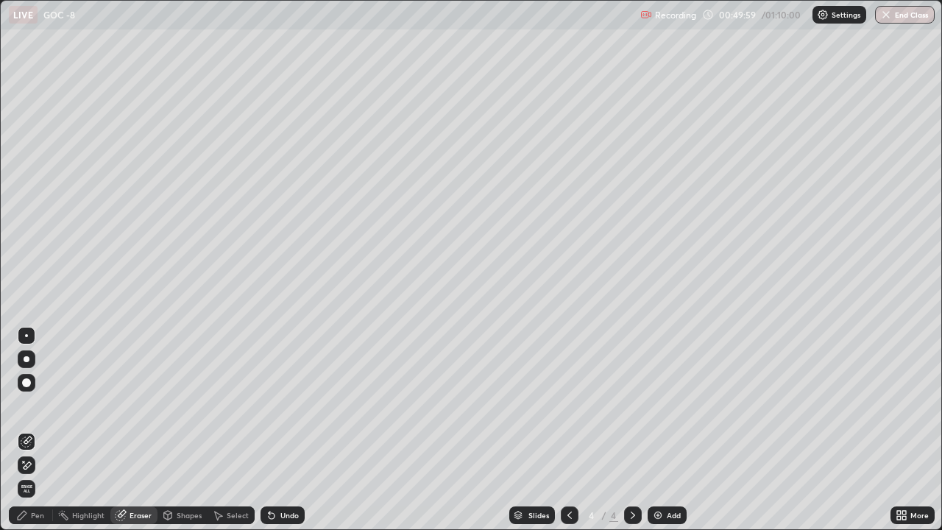
click at [35, 405] on div "Pen" at bounding box center [37, 515] width 13 height 7
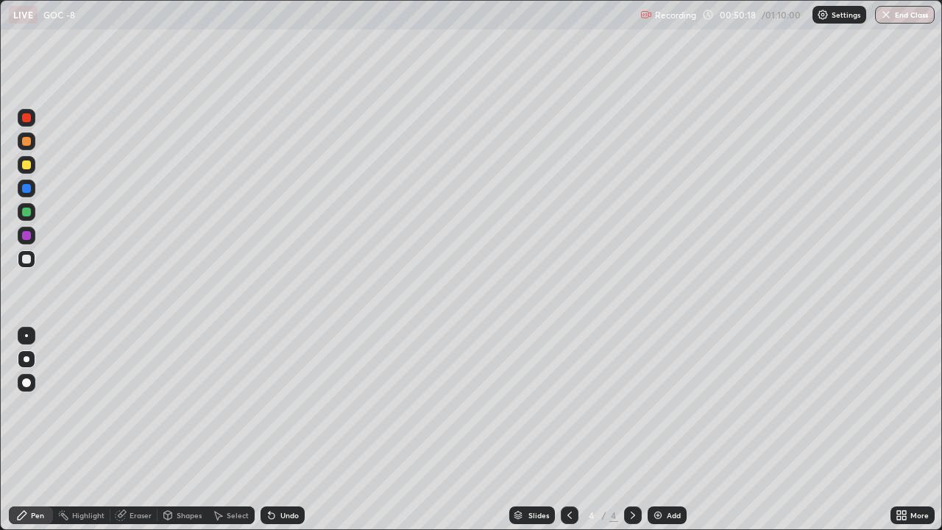
click at [27, 336] on div at bounding box center [26, 335] width 3 height 3
click at [27, 165] on div at bounding box center [26, 164] width 9 height 9
click at [130, 405] on div "Eraser" at bounding box center [141, 515] width 22 height 7
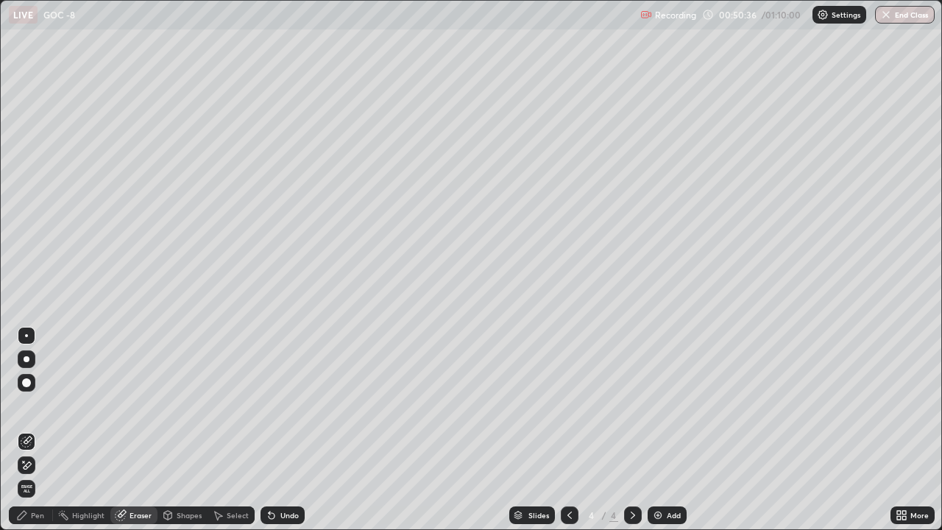
click at [26, 405] on icon at bounding box center [27, 465] width 12 height 13
click at [36, 405] on div "Pen" at bounding box center [37, 515] width 13 height 7
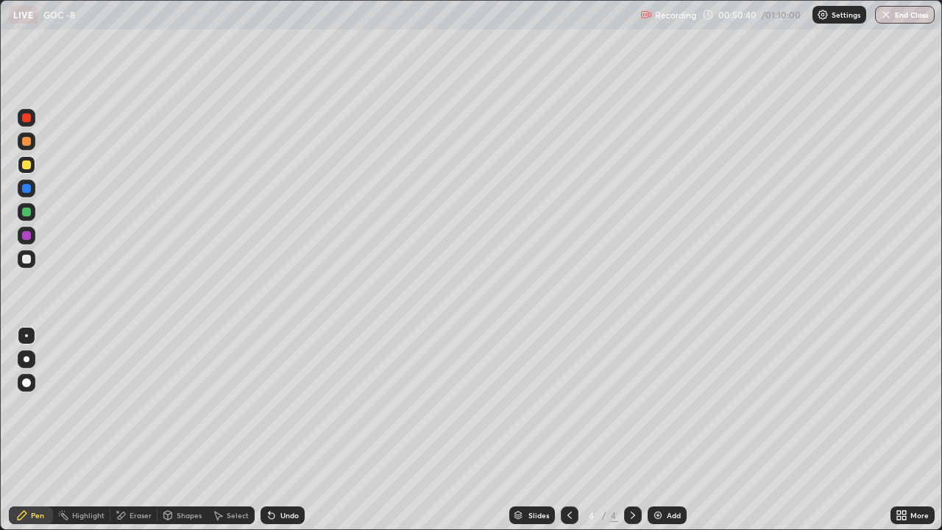
click at [27, 359] on div at bounding box center [27, 359] width 6 height 6
click at [568, 405] on icon at bounding box center [570, 515] width 12 height 12
click at [633, 405] on icon at bounding box center [633, 515] width 4 height 7
click at [632, 405] on icon at bounding box center [633, 515] width 12 height 12
click at [654, 405] on img at bounding box center [658, 515] width 12 height 12
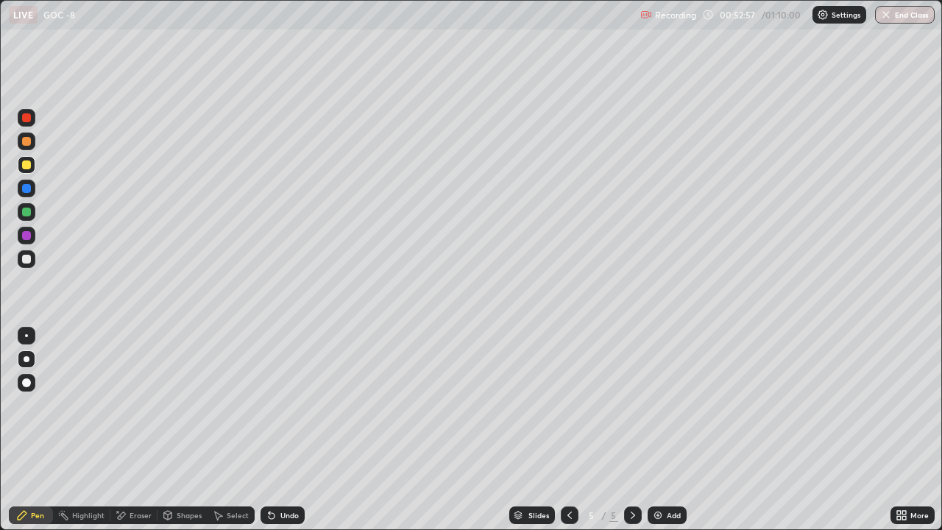
click at [25, 261] on div at bounding box center [26, 259] width 9 height 9
click at [28, 381] on div at bounding box center [26, 382] width 9 height 9
click at [28, 165] on div at bounding box center [26, 164] width 9 height 9
click at [34, 333] on div at bounding box center [27, 336] width 18 height 18
click at [32, 262] on div at bounding box center [27, 259] width 18 height 18
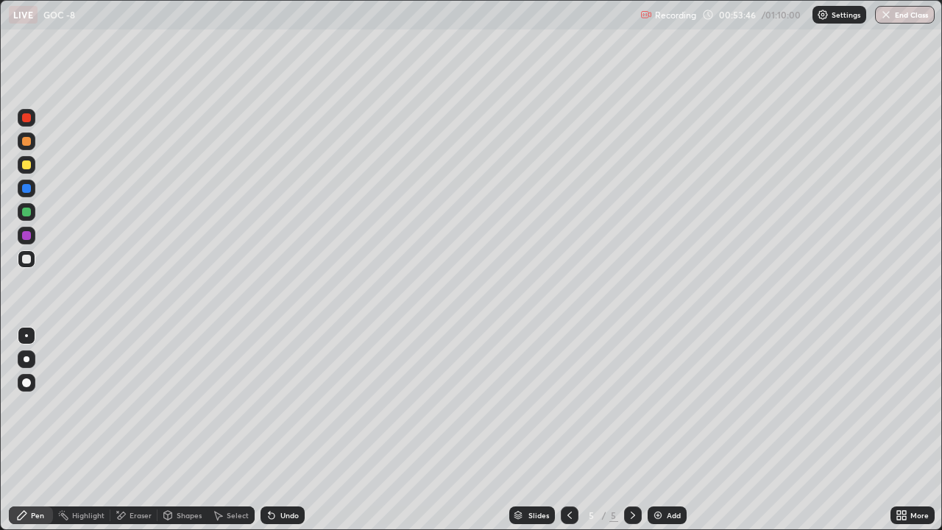
click at [29, 143] on div at bounding box center [26, 141] width 9 height 9
click at [28, 359] on div at bounding box center [27, 359] width 6 height 6
click at [28, 259] on div at bounding box center [26, 259] width 9 height 9
click at [122, 405] on icon at bounding box center [122, 515] width 8 height 7
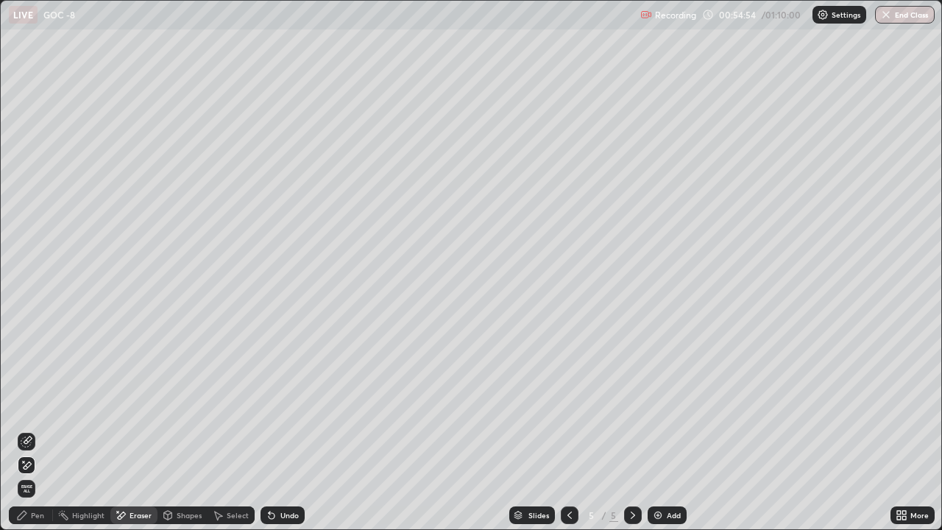
click at [27, 405] on icon at bounding box center [22, 515] width 9 height 9
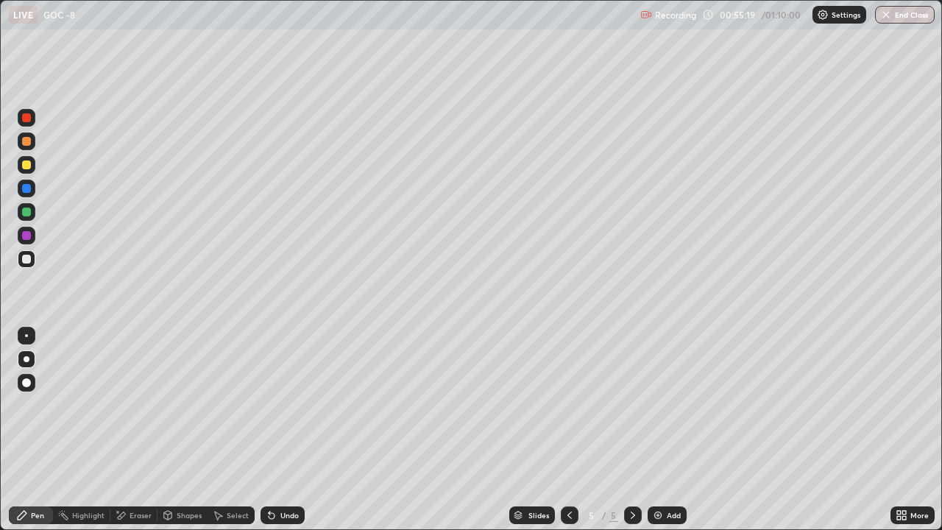
click at [21, 169] on div at bounding box center [27, 165] width 18 height 18
click at [27, 262] on div at bounding box center [26, 259] width 9 height 9
click at [130, 405] on div "Eraser" at bounding box center [141, 515] width 22 height 7
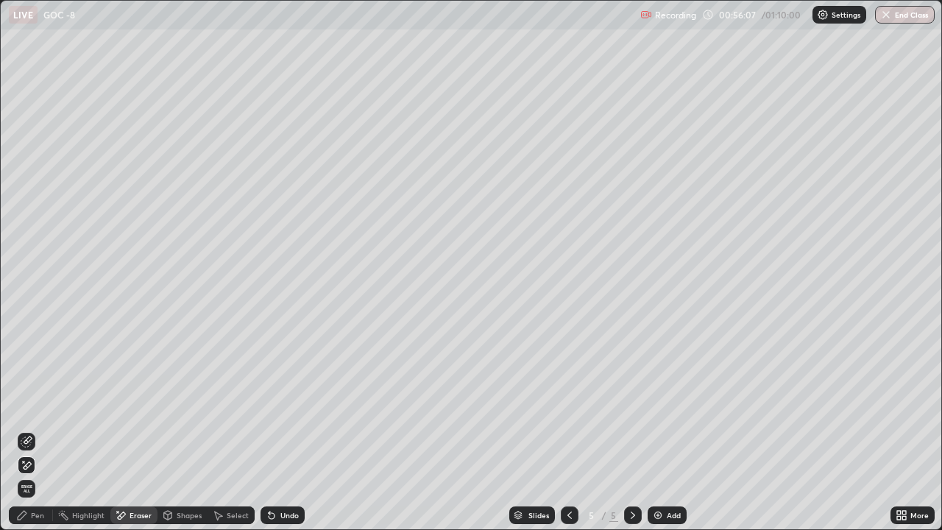
click at [30, 405] on div "Pen" at bounding box center [31, 516] width 44 height 18
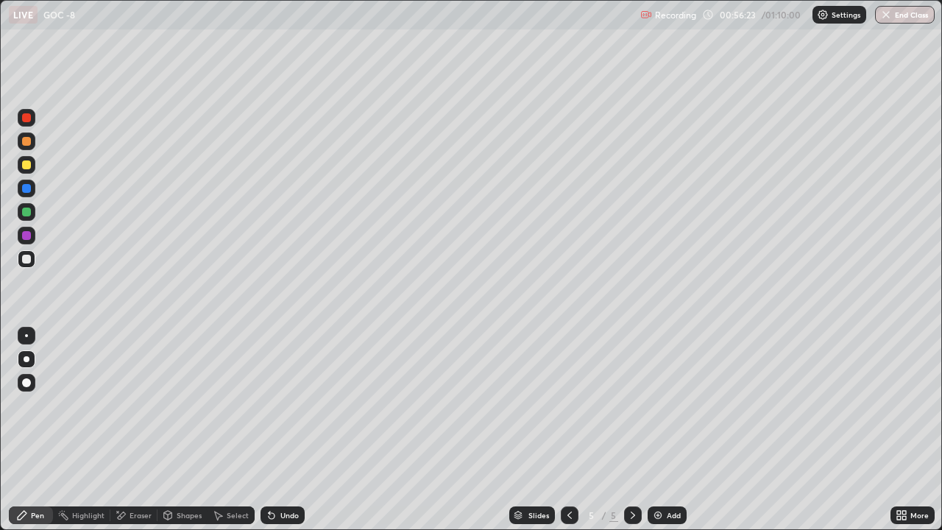
click at [22, 167] on div at bounding box center [26, 164] width 9 height 9
click at [26, 260] on div at bounding box center [26, 259] width 9 height 9
click at [27, 161] on div at bounding box center [26, 164] width 9 height 9
click at [32, 264] on div at bounding box center [27, 259] width 18 height 18
click at [35, 333] on div at bounding box center [27, 336] width 18 height 18
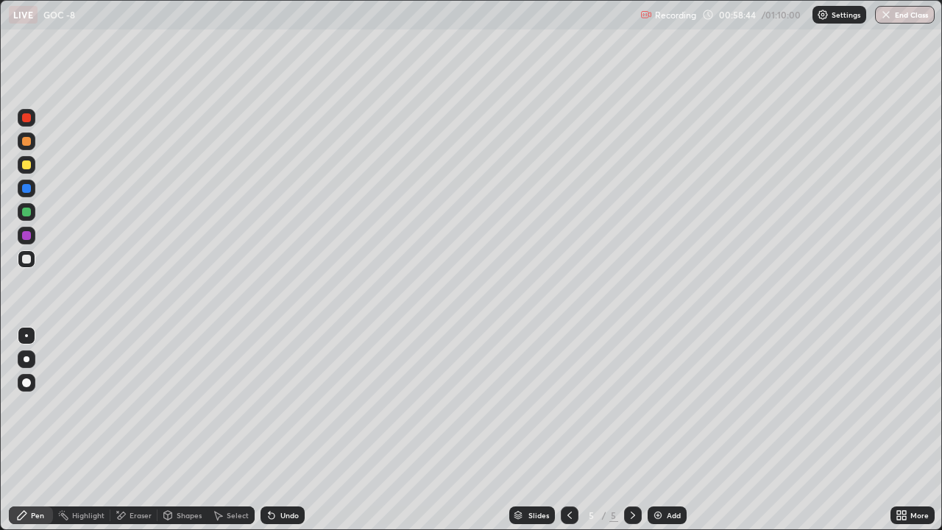
click at [895, 20] on button "End Class" at bounding box center [905, 15] width 60 height 18
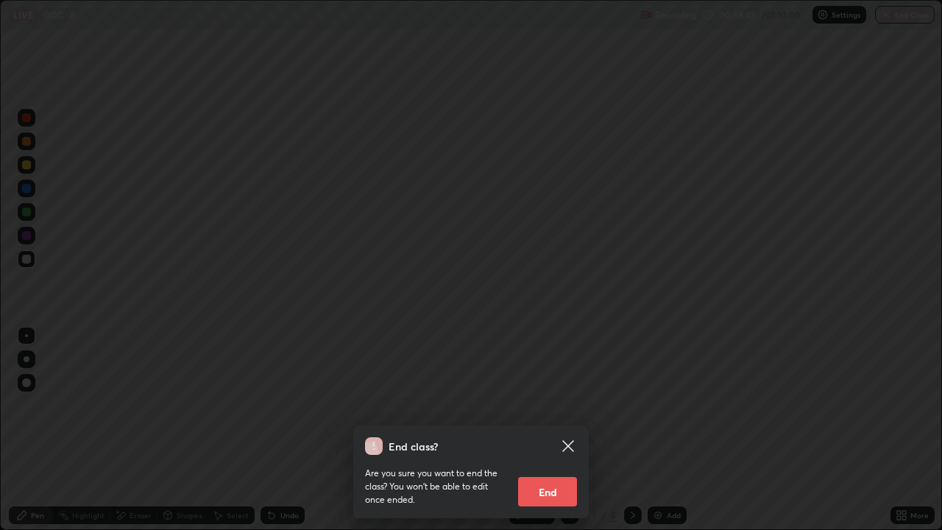
click at [564, 405] on button "End" at bounding box center [547, 491] width 59 height 29
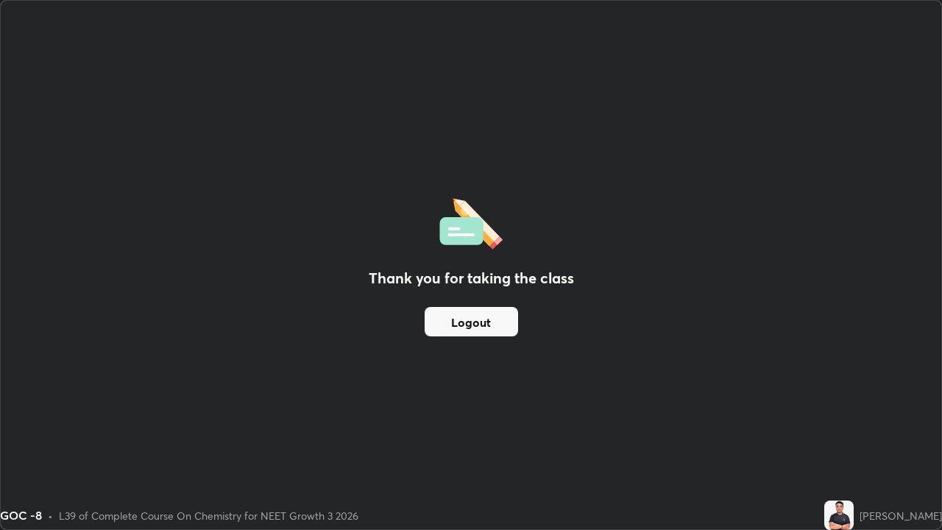
click at [491, 322] on button "Logout" at bounding box center [471, 321] width 93 height 29
click at [489, 322] on button "Logout" at bounding box center [471, 321] width 93 height 29
